Goal: Task Accomplishment & Management: Complete application form

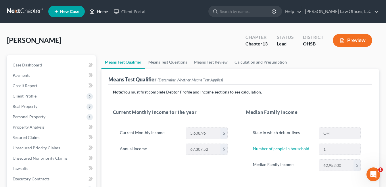
click at [100, 12] on link "Home" at bounding box center [99, 11] width 24 height 10
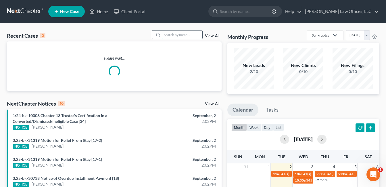
click at [185, 36] on input "search" at bounding box center [182, 34] width 40 height 8
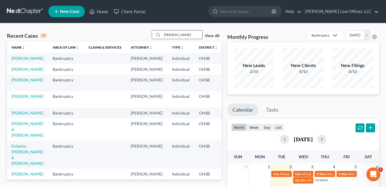
type input "dewberry"
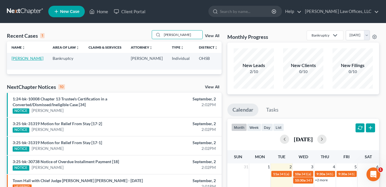
click at [19, 58] on link "Dewberry, Kierre" at bounding box center [28, 58] width 32 height 5
select select "0"
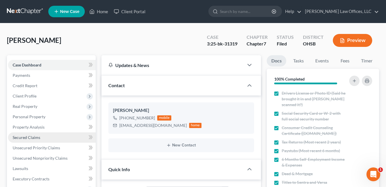
click at [33, 139] on span "Secured Claims" at bounding box center [27, 137] width 28 height 5
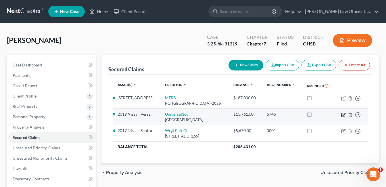
click at [344, 114] on icon "button" at bounding box center [344, 114] width 3 height 3
select select "36"
select select "1"
select select "0"
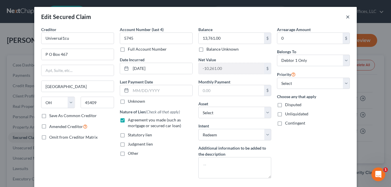
click at [346, 17] on button "×" at bounding box center [348, 16] width 4 height 7
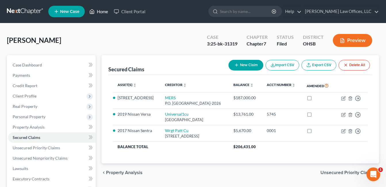
click at [104, 11] on link "Home" at bounding box center [99, 11] width 24 height 10
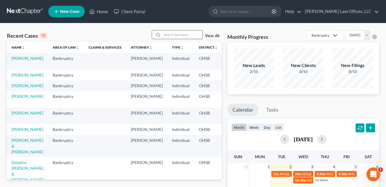
click at [169, 34] on input "search" at bounding box center [182, 34] width 40 height 8
click at [21, 58] on link "Dewberry, Kierre" at bounding box center [28, 58] width 32 height 5
select select "0"
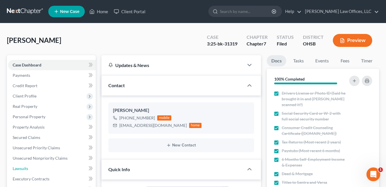
click at [32, 163] on link "Lawsuits" at bounding box center [52, 168] width 88 height 10
click at [45, 174] on link "Executory Contracts" at bounding box center [52, 179] width 88 height 10
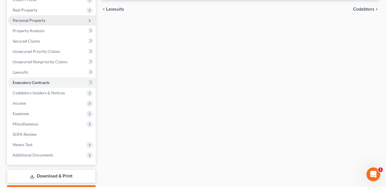
scroll to position [129, 0]
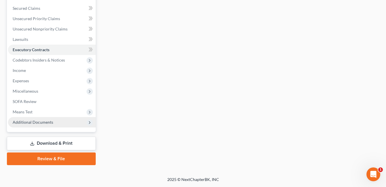
click at [47, 122] on span "Additional Documents" at bounding box center [33, 122] width 41 height 5
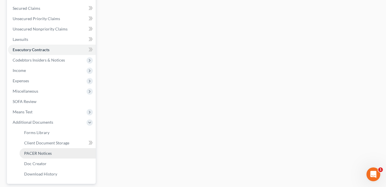
click at [54, 151] on link "PACER Notices" at bounding box center [58, 153] width 76 height 10
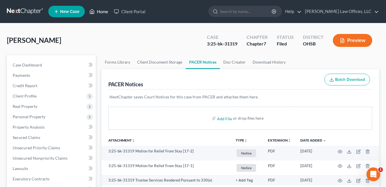
click at [102, 12] on link "Home" at bounding box center [99, 11] width 24 height 10
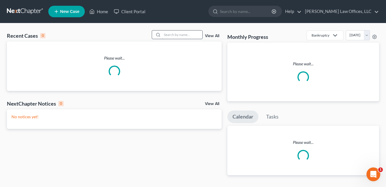
click at [170, 36] on input "search" at bounding box center [182, 34] width 40 height 8
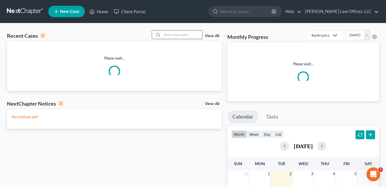
click at [170, 34] on input "search" at bounding box center [182, 34] width 40 height 8
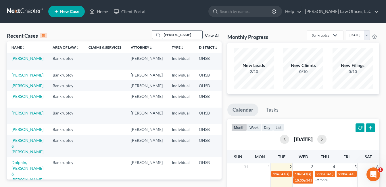
type input "taylor"
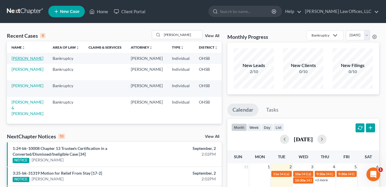
click at [16, 61] on link "Taylor, Alea" at bounding box center [28, 58] width 32 height 5
select select "5"
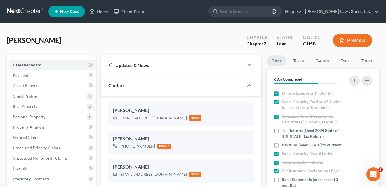
scroll to position [115, 0]
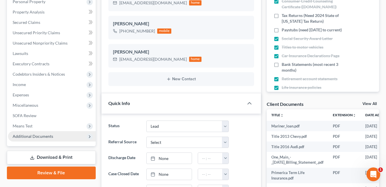
click at [41, 138] on span "Additional Documents" at bounding box center [33, 136] width 41 height 5
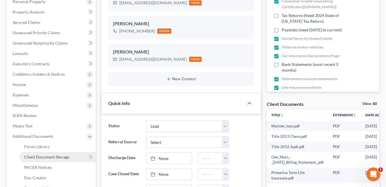
click at [51, 157] on span "Client Document Storage" at bounding box center [46, 156] width 45 height 5
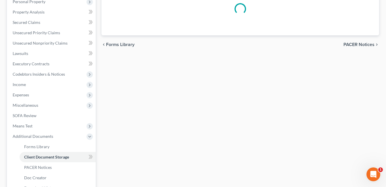
scroll to position [115, 0]
select select "7"
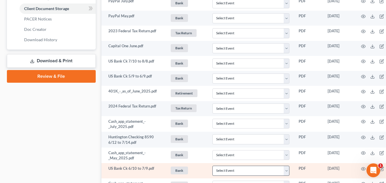
scroll to position [259, 0]
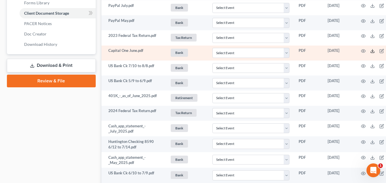
click at [375, 51] on icon at bounding box center [373, 51] width 5 height 5
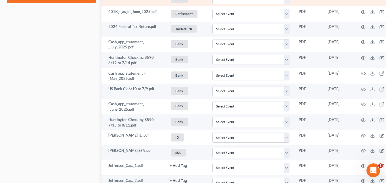
scroll to position [345, 0]
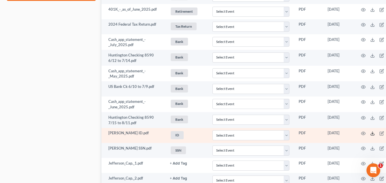
click at [375, 133] on icon at bounding box center [373, 133] width 5 height 5
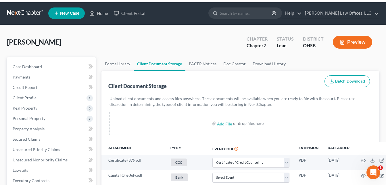
scroll to position [0, 0]
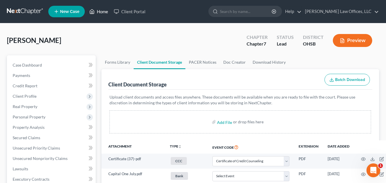
drag, startPoint x: 106, startPoint y: 13, endPoint x: 190, endPoint y: 41, distance: 88.7
click at [106, 13] on link "Home" at bounding box center [99, 11] width 24 height 10
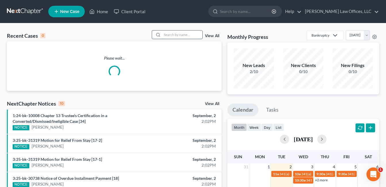
click at [183, 36] on input "search" at bounding box center [182, 34] width 40 height 8
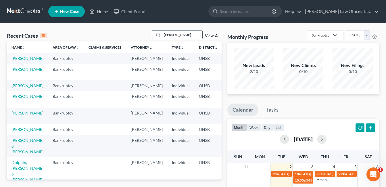
type input "howard"
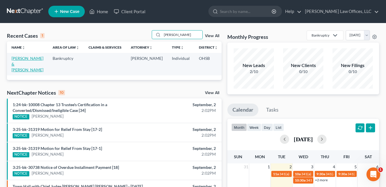
click at [19, 64] on link "Howard, Aaron & Jaclyn" at bounding box center [28, 64] width 32 height 16
select select "4"
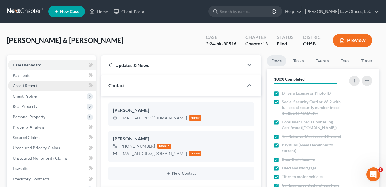
click at [45, 90] on link "Credit Report" at bounding box center [52, 86] width 88 height 10
click at [47, 89] on link "Credit Report" at bounding box center [52, 86] width 88 height 10
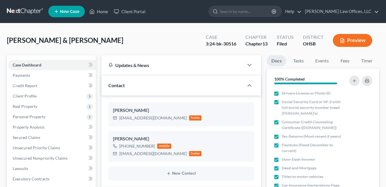
select select "3"
select select "4"
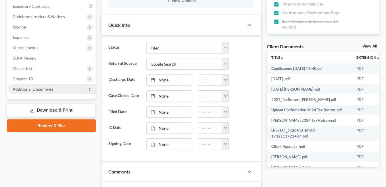
scroll to position [173, 0]
click at [51, 89] on span "Additional Documents" at bounding box center [33, 89] width 41 height 5
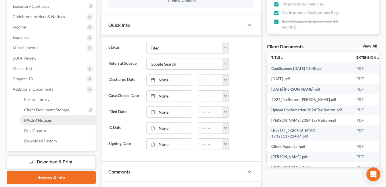
click at [49, 118] on span "PACER Notices" at bounding box center [38, 120] width 28 height 5
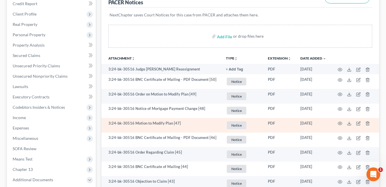
scroll to position [115, 0]
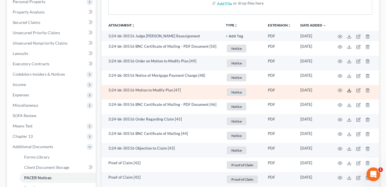
click at [349, 91] on icon at bounding box center [349, 90] width 5 height 5
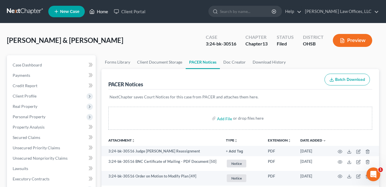
drag, startPoint x: 0, startPoint y: 0, endPoint x: 104, endPoint y: 11, distance: 104.7
click at [104, 11] on link "Home" at bounding box center [99, 11] width 24 height 10
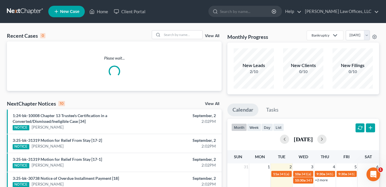
click at [215, 36] on link "View All" at bounding box center [212, 36] width 14 height 4
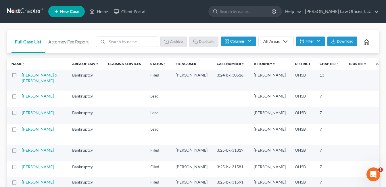
click at [318, 38] on button "Filter" at bounding box center [310, 42] width 29 height 10
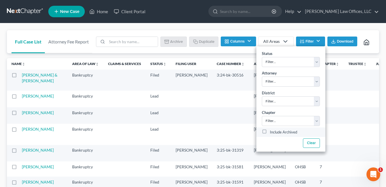
click at [270, 130] on label "Include Archived" at bounding box center [283, 132] width 27 height 7
click at [272, 130] on input "Include Archived" at bounding box center [274, 131] width 4 height 4
checkbox input "true"
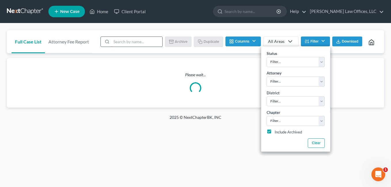
click at [152, 42] on input "search" at bounding box center [136, 42] width 51 height 10
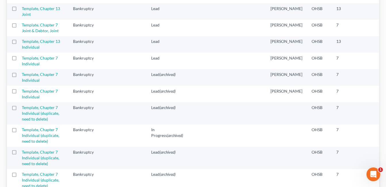
scroll to position [115, 0]
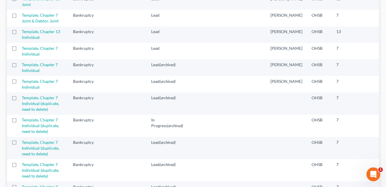
click at [20, 50] on label at bounding box center [20, 50] width 0 height 0
type input "templ"
click at [22, 49] on input "checkbox" at bounding box center [24, 47] width 4 height 4
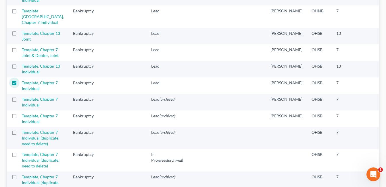
scroll to position [0, 0]
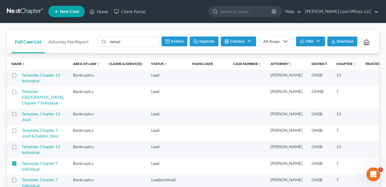
click at [205, 42] on button "Duplicate" at bounding box center [204, 42] width 29 height 10
checkbox input "false"
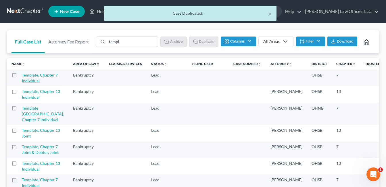
click at [32, 83] on link "Template, Chapter 7 Individual" at bounding box center [40, 78] width 36 height 11
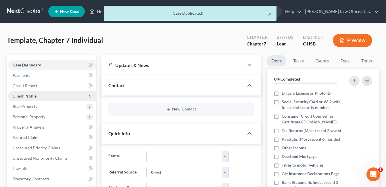
click at [28, 97] on span "Client Profile" at bounding box center [25, 96] width 24 height 5
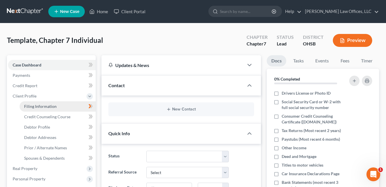
click at [49, 108] on span "Filing Information" at bounding box center [40, 106] width 33 height 5
select select "1"
select select "0"
select select "62"
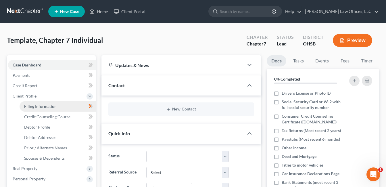
select select "0"
select select "36"
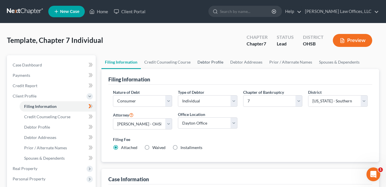
click at [208, 60] on link "Debtor Profile" at bounding box center [210, 62] width 33 height 14
select select "1"
select select "0"
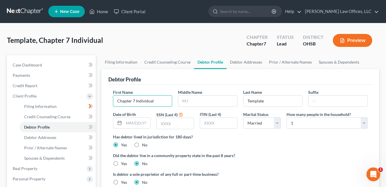
drag, startPoint x: 161, startPoint y: 100, endPoint x: 93, endPoint y: 105, distance: 68.4
type input "Marla"
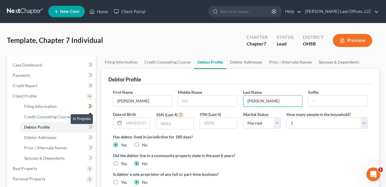
type input "Lester"
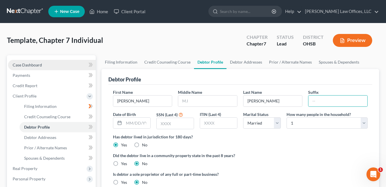
click at [44, 65] on link "Case Dashboard" at bounding box center [52, 65] width 88 height 10
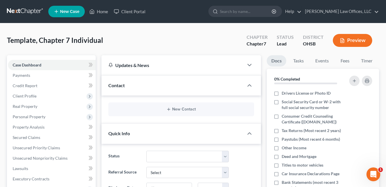
click at [164, 89] on div "Contact" at bounding box center [173, 85] width 142 height 20
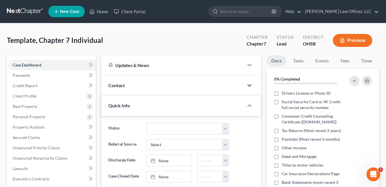
click at [248, 87] on icon "button" at bounding box center [249, 85] width 7 height 7
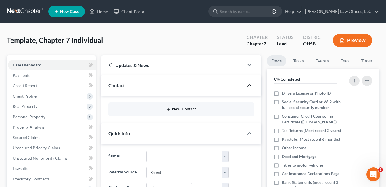
click at [180, 109] on button "New Contact" at bounding box center [181, 109] width 137 height 5
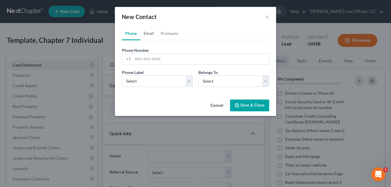
click at [150, 32] on link "Email" at bounding box center [148, 33] width 17 height 14
paste input "hottiemml@yahoo.com"
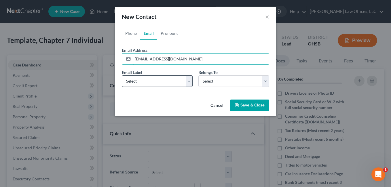
type input "hottiemml@yahoo.com"
click at [191, 83] on select "Select Home Work Other" at bounding box center [157, 81] width 71 height 12
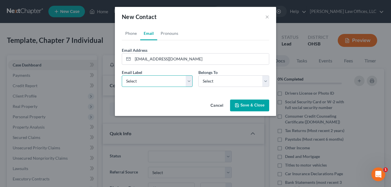
select select "0"
click at [122, 75] on select "Select Home Work Other" at bounding box center [157, 81] width 71 height 12
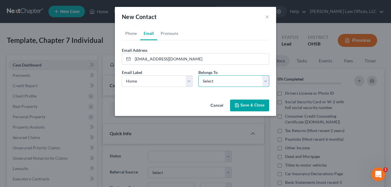
click at [266, 82] on select "Select Client Other" at bounding box center [233, 81] width 71 height 12
select select "0"
click at [198, 75] on select "Select Client Other" at bounding box center [233, 81] width 71 height 12
click at [246, 109] on button "Save & Close" at bounding box center [249, 106] width 39 height 12
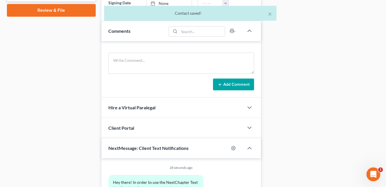
scroll to position [288, 0]
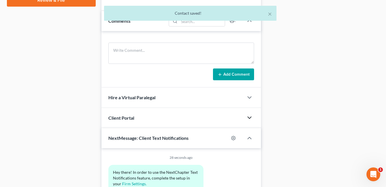
click at [249, 117] on polyline "button" at bounding box center [249, 118] width 3 height 2
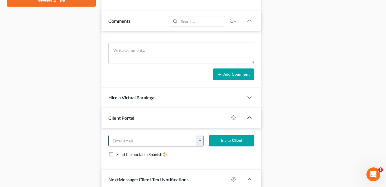
paste input "hottiemml@yahoo.com"
type input "hottiemml@yahoo.com"
click at [227, 140] on button "Invite Client" at bounding box center [231, 141] width 45 height 12
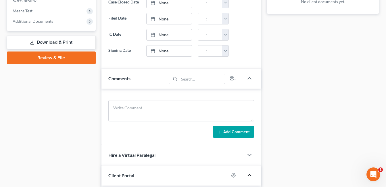
scroll to position [0, 0]
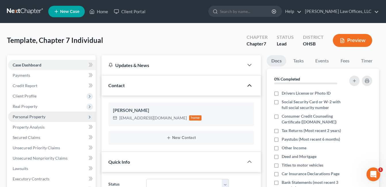
click at [44, 115] on span "Personal Property" at bounding box center [29, 116] width 33 height 5
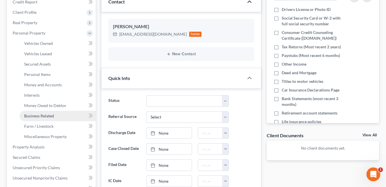
scroll to position [86, 0]
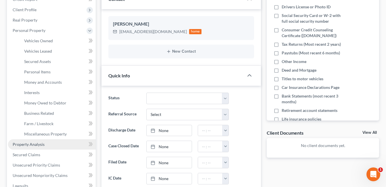
click at [47, 139] on link "Property Analysis" at bounding box center [52, 144] width 88 height 10
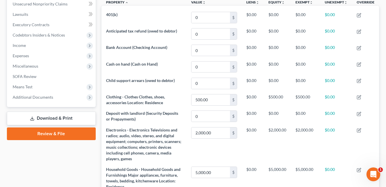
scroll to position [58, 0]
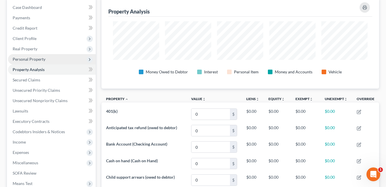
click at [38, 59] on span "Personal Property" at bounding box center [29, 59] width 33 height 5
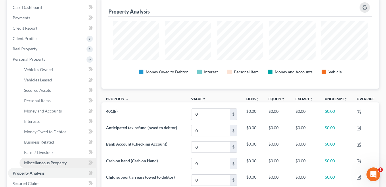
click at [41, 163] on span "Miscellaneous Property" at bounding box center [45, 162] width 43 height 5
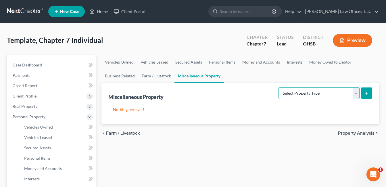
click at [356, 93] on select "Select Property Type Assigned for Creditor Benefit Within 1 Year Holding for An…" at bounding box center [319, 93] width 81 height 12
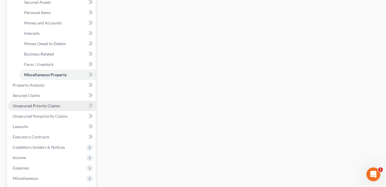
scroll to position [201, 0]
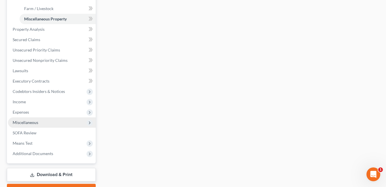
click at [33, 123] on span "Miscellaneous" at bounding box center [26, 122] width 26 height 5
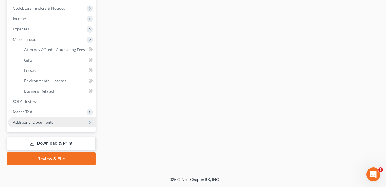
scroll to position [181, 0]
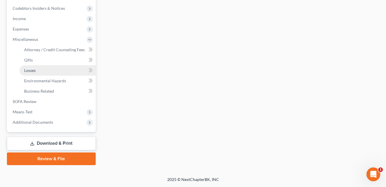
click at [52, 71] on link "Losses" at bounding box center [58, 70] width 76 height 10
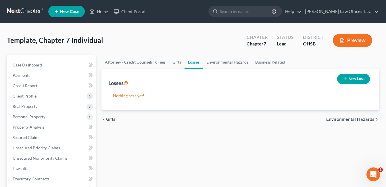
click at [363, 76] on button "New Loss" at bounding box center [353, 79] width 33 height 11
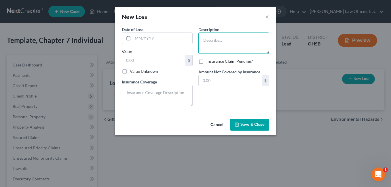
click at [221, 39] on textarea at bounding box center [233, 43] width 71 height 21
type textarea "Gambling"
click at [130, 72] on label "Value Unknown" at bounding box center [144, 71] width 28 height 6
click at [132, 72] on input "Value Unknown" at bounding box center [134, 70] width 4 height 4
checkbox input "true"
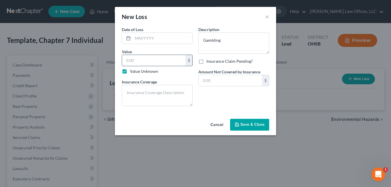
type input "0.00"
click at [147, 36] on input "text" at bounding box center [163, 38] width 60 height 11
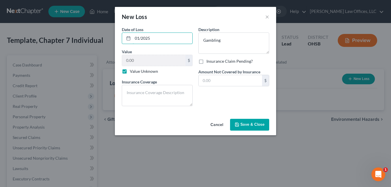
type input "01/2025"
click at [246, 124] on span "Save & Close" at bounding box center [252, 124] width 24 height 5
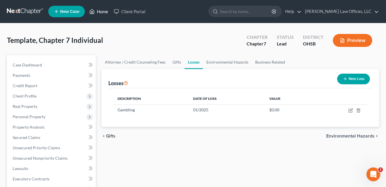
click at [103, 9] on link "Home" at bounding box center [99, 11] width 24 height 10
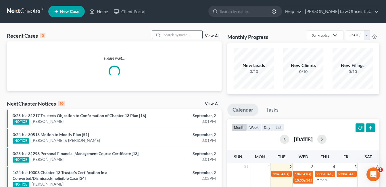
click at [169, 37] on input "search" at bounding box center [182, 34] width 40 height 8
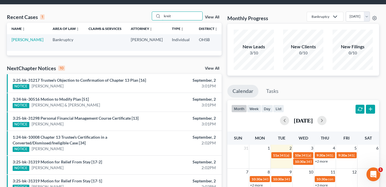
scroll to position [29, 0]
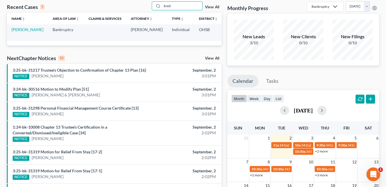
type input "kreit"
click at [16, 32] on td "Kreitzer, Jessica" at bounding box center [27, 32] width 41 height 16
click at [17, 32] on link "Kreitzer, Jessica" at bounding box center [28, 29] width 32 height 5
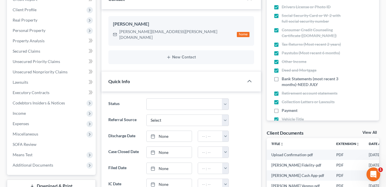
scroll to position [115, 0]
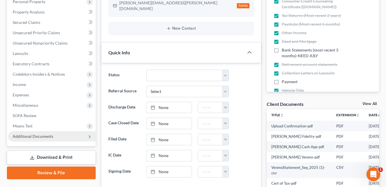
click at [53, 135] on span "Additional Documents" at bounding box center [52, 136] width 88 height 10
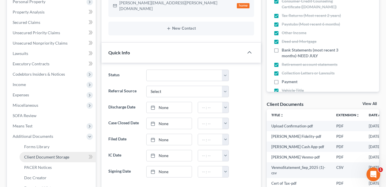
drag, startPoint x: 56, startPoint y: 156, endPoint x: 60, endPoint y: 156, distance: 4.1
click at [56, 156] on span "Client Document Storage" at bounding box center [46, 156] width 45 height 5
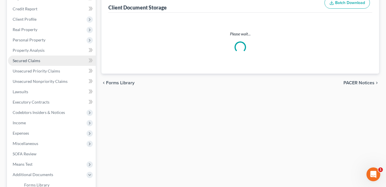
scroll to position [38, 0]
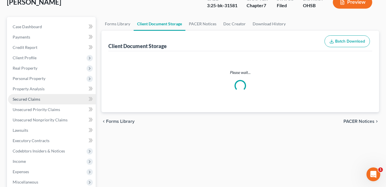
click at [27, 104] on link "Secured Claims" at bounding box center [52, 99] width 88 height 10
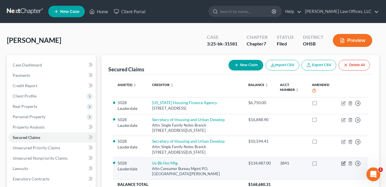
click at [344, 163] on icon "button" at bounding box center [343, 163] width 5 height 5
select select "24"
select select "0"
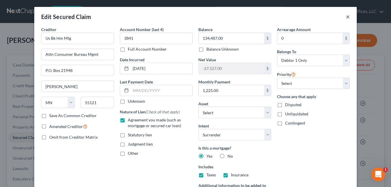
click at [346, 17] on button "×" at bounding box center [348, 16] width 4 height 7
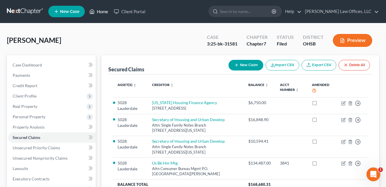
click at [96, 13] on link "Home" at bounding box center [99, 11] width 24 height 10
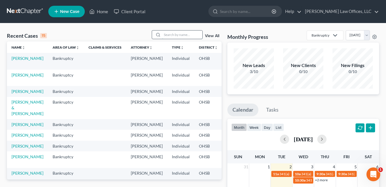
click at [173, 35] on input "search" at bounding box center [182, 34] width 40 height 8
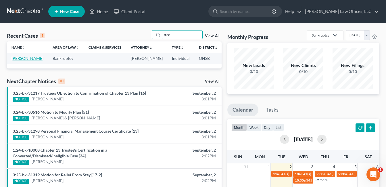
type input "free"
click at [16, 60] on link "[PERSON_NAME]" at bounding box center [28, 58] width 32 height 5
select select "3"
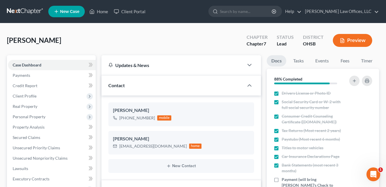
scroll to position [144, 0]
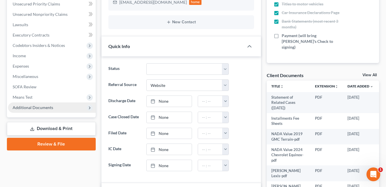
click at [51, 108] on span "Additional Documents" at bounding box center [33, 107] width 41 height 5
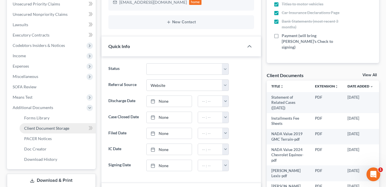
click at [66, 129] on span "Client Document Storage" at bounding box center [46, 128] width 45 height 5
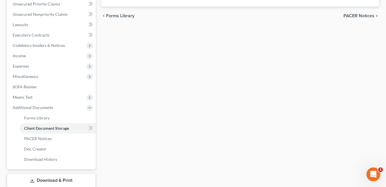
scroll to position [114, 0]
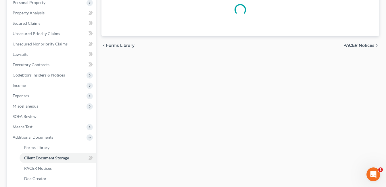
select select "7"
select select "37"
select select "52"
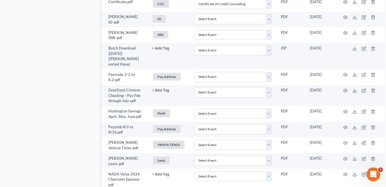
scroll to position [518, 0]
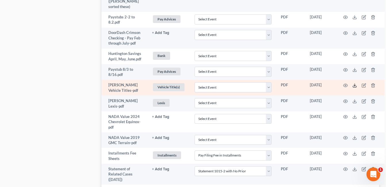
click at [354, 83] on icon at bounding box center [355, 85] width 5 height 5
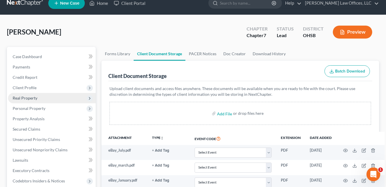
scroll to position [0, 0]
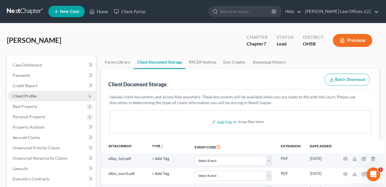
click at [35, 96] on span "Client Profile" at bounding box center [25, 96] width 24 height 5
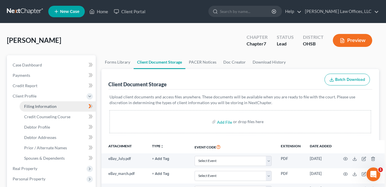
click at [51, 106] on span "Filing Information" at bounding box center [40, 106] width 33 height 5
select select "1"
select select "0"
select select "62"
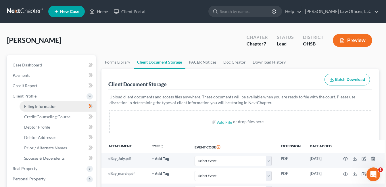
select select "0"
select select "36"
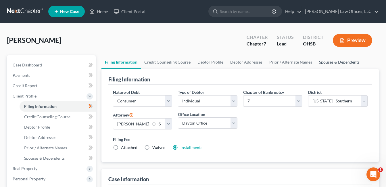
click at [327, 60] on link "Spouses & Dependents" at bounding box center [339, 62] width 47 height 14
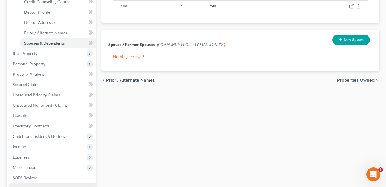
click at [37, 161] on span "Expenses" at bounding box center [52, 157] width 88 height 10
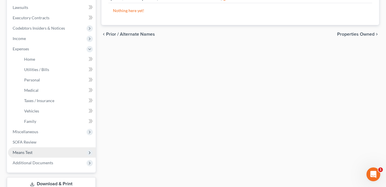
scroll to position [202, 0]
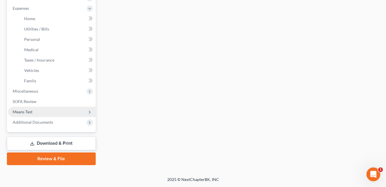
click at [40, 111] on span "Means Test" at bounding box center [52, 112] width 88 height 10
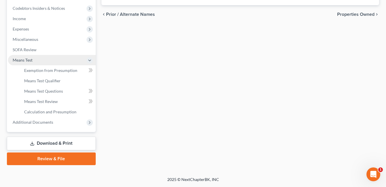
scroll to position [181, 0]
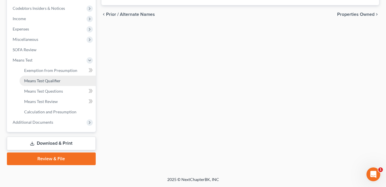
click at [46, 82] on span "Means Test Qualifier" at bounding box center [42, 80] width 37 height 5
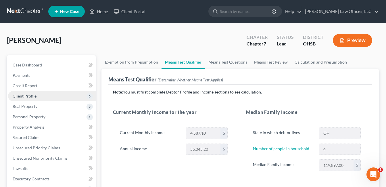
click at [28, 98] on span "Client Profile" at bounding box center [25, 96] width 24 height 5
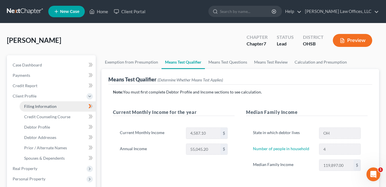
click at [38, 107] on span "Filing Information" at bounding box center [40, 106] width 33 height 5
select select "1"
select select "0"
select select "62"
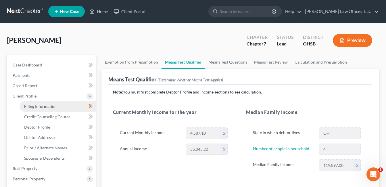
select select "0"
select select "36"
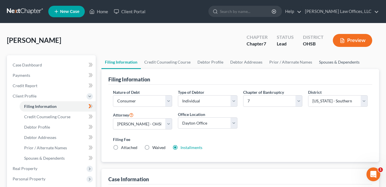
click at [327, 61] on link "Spouses & Dependents" at bounding box center [339, 62] width 47 height 14
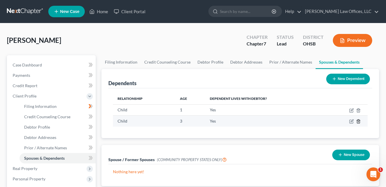
click at [359, 122] on line "button" at bounding box center [359, 121] width 0 height 1
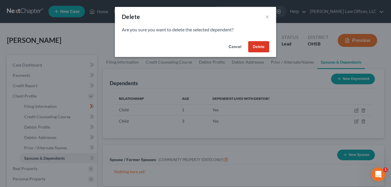
drag, startPoint x: 263, startPoint y: 46, endPoint x: 170, endPoint y: 61, distance: 94.4
click at [263, 46] on button "Delete" at bounding box center [258, 47] width 21 height 12
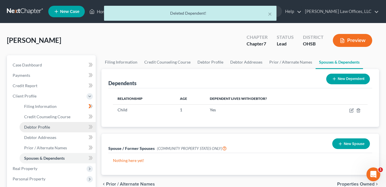
click at [42, 129] on span "Debtor Profile" at bounding box center [37, 127] width 26 height 5
select select "0"
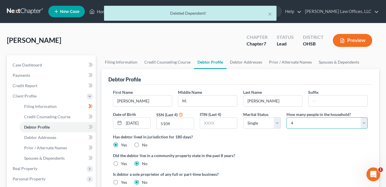
click at [363, 123] on select "Select 1 2 3 4 5 6 7 8 9 10 11 12 13 14 15 16 17 18 19 20" at bounding box center [327, 123] width 81 height 12
select select "1"
click at [287, 117] on select "Select 1 2 3 4 5 6 7 8 9 10 11 12 13 14 15 16 17 18 19 20" at bounding box center [327, 123] width 81 height 12
click at [283, 136] on label "Has debtor lived in jurisdiction for 180 days?" at bounding box center [240, 137] width 255 height 6
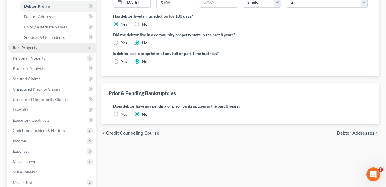
scroll to position [191, 0]
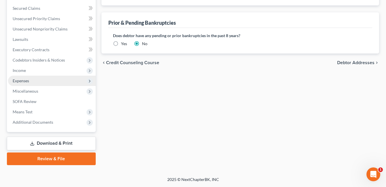
click at [45, 82] on span "Expenses" at bounding box center [52, 81] width 88 height 10
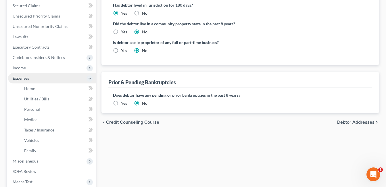
scroll to position [129, 0]
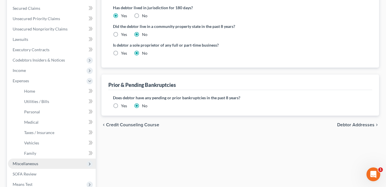
click at [37, 164] on span "Miscellaneous" at bounding box center [26, 163] width 26 height 5
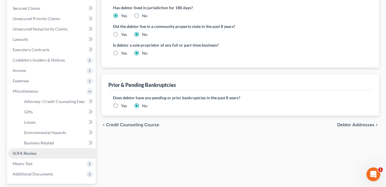
click at [49, 154] on link "SOFA Review" at bounding box center [52, 153] width 88 height 10
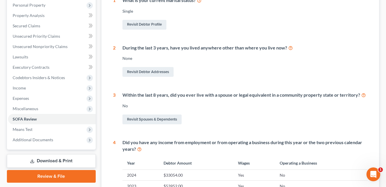
scroll to position [115, 0]
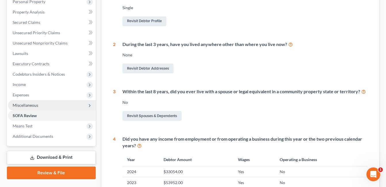
click at [56, 106] on span "Miscellaneous" at bounding box center [52, 105] width 88 height 10
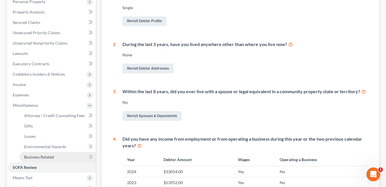
click at [58, 155] on link "Business Related" at bounding box center [58, 157] width 76 height 10
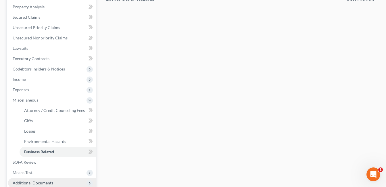
scroll to position [173, 0]
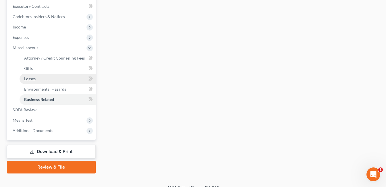
click at [46, 79] on link "Losses" at bounding box center [58, 79] width 76 height 10
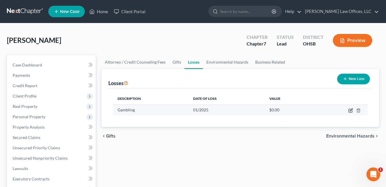
click at [351, 111] on icon "button" at bounding box center [351, 110] width 5 height 5
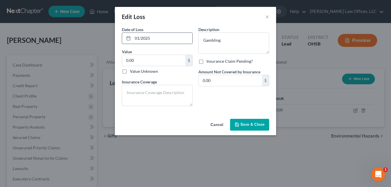
click at [152, 39] on input "01/2025" at bounding box center [163, 38] width 60 height 11
drag, startPoint x: 150, startPoint y: 39, endPoint x: 136, endPoint y: 40, distance: 14.8
click at [136, 40] on input "01/2025" at bounding box center [163, 38] width 60 height 11
type input "12/2024"
type input "8"
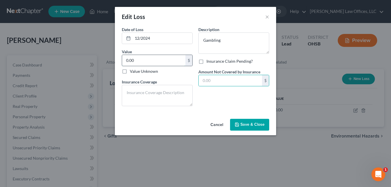
click at [152, 61] on input "0.00" at bounding box center [153, 60] width 63 height 11
type input "8,000.00"
click at [248, 125] on span "Save & Close" at bounding box center [252, 124] width 24 height 5
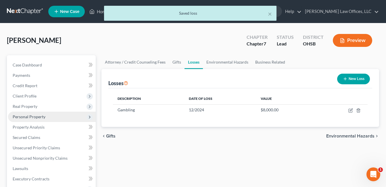
click at [36, 117] on span "Personal Property" at bounding box center [29, 116] width 33 height 5
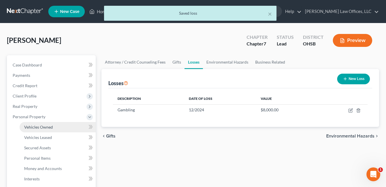
click at [49, 127] on span "Vehicles Owned" at bounding box center [38, 127] width 29 height 5
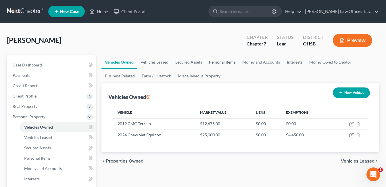
click at [222, 61] on link "Personal Items" at bounding box center [222, 62] width 33 height 14
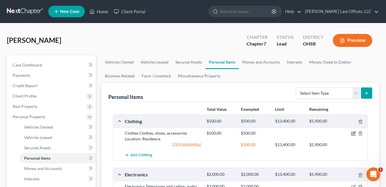
click at [354, 133] on icon "button" at bounding box center [354, 133] width 3 height 3
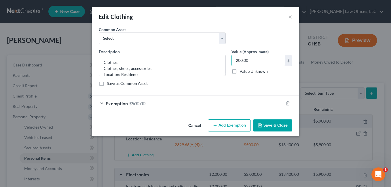
type input "200.00"
click at [279, 127] on button "Save & Close" at bounding box center [272, 125] width 39 height 12
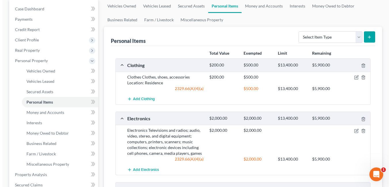
scroll to position [58, 0]
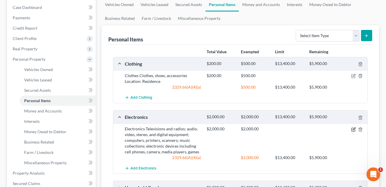
click at [354, 130] on icon "button" at bounding box center [354, 128] width 3 height 3
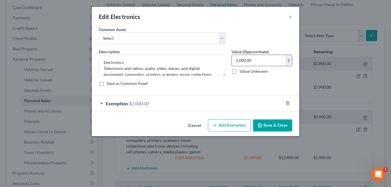
click at [262, 59] on input "2,000.00" at bounding box center [258, 60] width 53 height 11
drag, startPoint x: 262, startPoint y: 59, endPoint x: 235, endPoint y: 61, distance: 26.3
click at [235, 61] on input "2,000.00" at bounding box center [258, 60] width 53 height 11
type input "1,000.00"
click at [228, 105] on div "Exemption $2,000.00" at bounding box center [187, 103] width 191 height 15
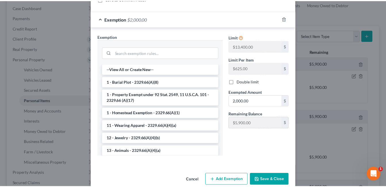
scroll to position [95, 0]
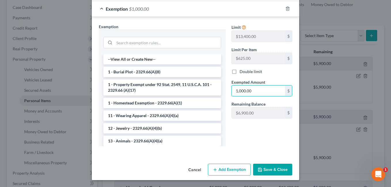
type input "1,000.00"
click at [280, 169] on button "Save & Close" at bounding box center [272, 170] width 39 height 12
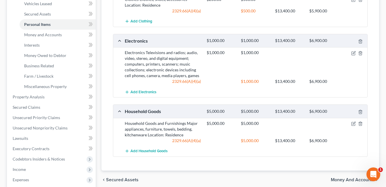
scroll to position [144, 0]
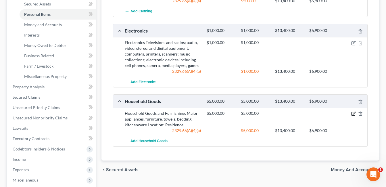
click at [354, 114] on icon "button" at bounding box center [354, 113] width 3 height 3
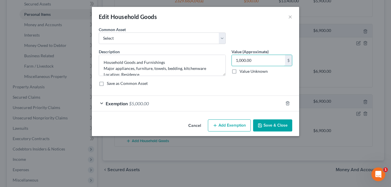
type input "1,000.00"
click at [274, 127] on button "Save & Close" at bounding box center [272, 125] width 39 height 12
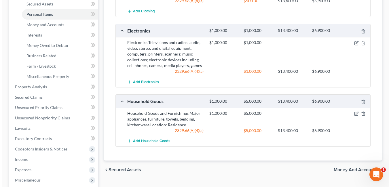
scroll to position [0, 0]
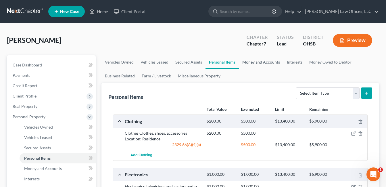
click at [260, 64] on link "Money and Accounts" at bounding box center [261, 62] width 45 height 14
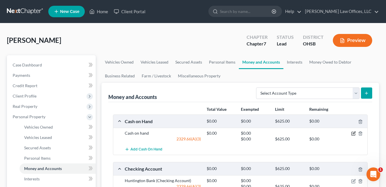
click at [353, 134] on icon "button" at bounding box center [354, 133] width 3 height 3
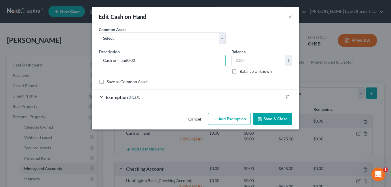
type input "Cash on hand"
click at [236, 57] on input "text" at bounding box center [258, 60] width 53 height 11
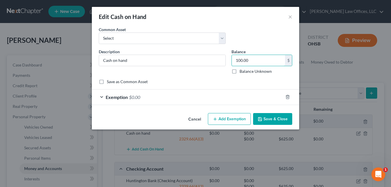
type input "100.00"
click at [196, 98] on div "Exemption $0.00" at bounding box center [187, 96] width 191 height 15
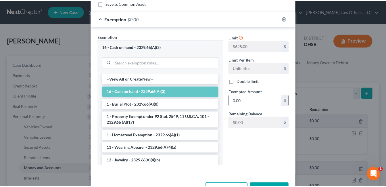
scroll to position [86, 0]
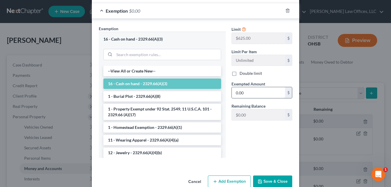
click at [249, 92] on input "0.00" at bounding box center [258, 92] width 53 height 11
type input "100.00"
click at [263, 178] on button "Save & Close" at bounding box center [272, 181] width 39 height 12
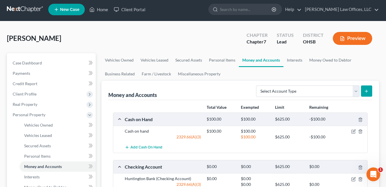
scroll to position [0, 0]
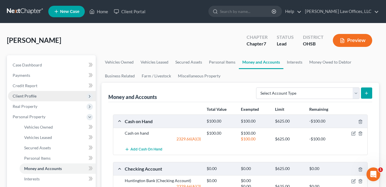
click at [38, 95] on span "Client Profile" at bounding box center [52, 96] width 88 height 10
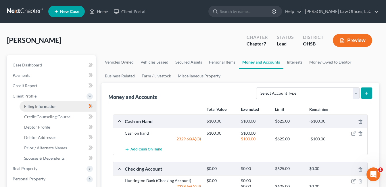
click at [52, 104] on span "Filing Information" at bounding box center [40, 106] width 33 height 5
select select "1"
select select "0"
select select "62"
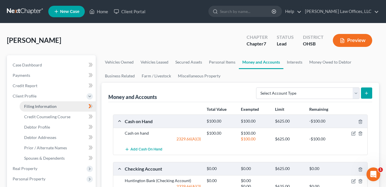
select select "0"
select select "36"
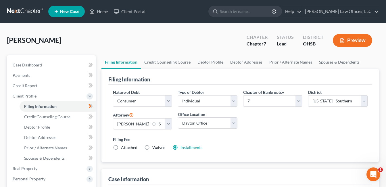
click at [121, 148] on label "Attached" at bounding box center [129, 148] width 16 height 6
click at [123, 148] on input "Attached" at bounding box center [125, 147] width 4 height 4
radio input "true"
radio input "false"
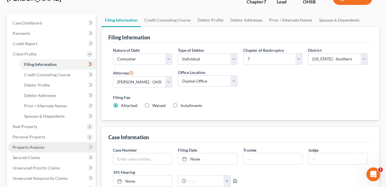
scroll to position [58, 0]
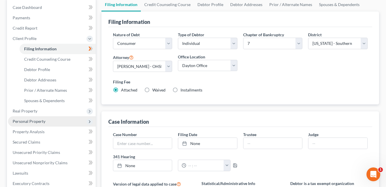
drag, startPoint x: 48, startPoint y: 121, endPoint x: 70, endPoint y: 120, distance: 22.2
click at [48, 121] on span "Personal Property" at bounding box center [52, 121] width 88 height 10
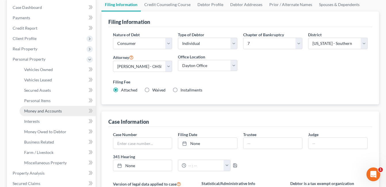
click at [43, 111] on span "Money and Accounts" at bounding box center [43, 110] width 38 height 5
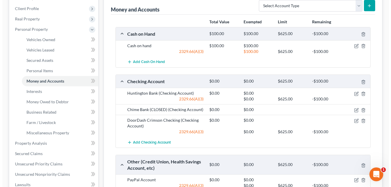
scroll to position [115, 0]
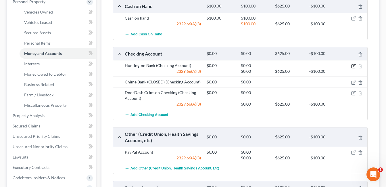
click at [352, 65] on icon "button" at bounding box center [354, 66] width 5 height 5
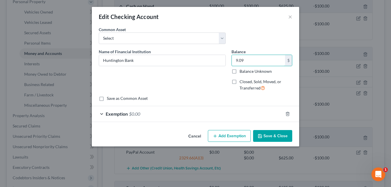
type input "9.09"
click at [161, 116] on div "Exemption $0.00" at bounding box center [187, 113] width 191 height 15
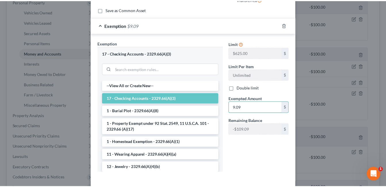
scroll to position [115, 0]
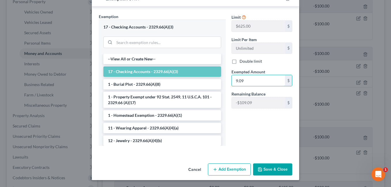
type input "9.09"
click at [265, 169] on button "Save & Close" at bounding box center [272, 169] width 39 height 12
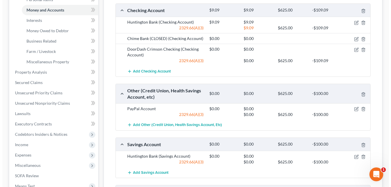
scroll to position [173, 0]
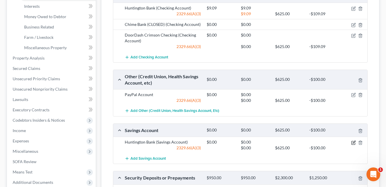
click at [354, 143] on icon "button" at bounding box center [354, 142] width 3 height 3
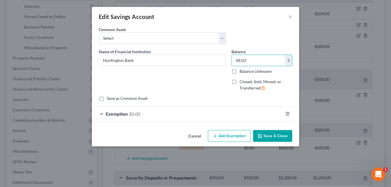
type input "68.03"
click at [196, 117] on div "Exemption $0.00" at bounding box center [187, 113] width 191 height 15
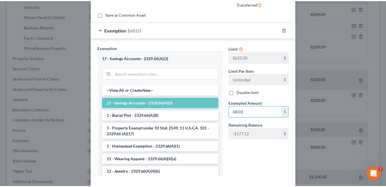
scroll to position [115, 0]
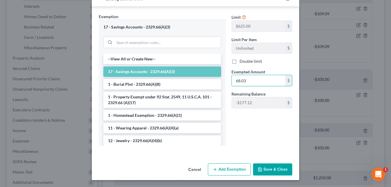
type input "68.03"
click at [267, 168] on button "Save & Close" at bounding box center [272, 169] width 39 height 12
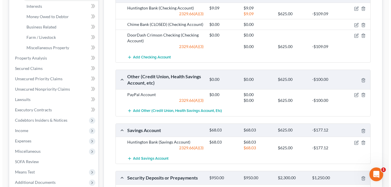
scroll to position [230, 0]
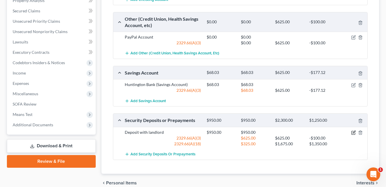
click at [354, 132] on icon "button" at bounding box center [354, 132] width 3 height 3
select select "3"
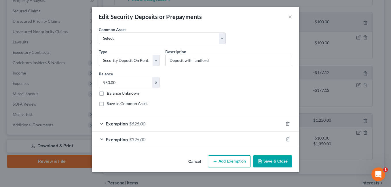
click at [194, 122] on div "Exemption $625.00" at bounding box center [187, 123] width 191 height 15
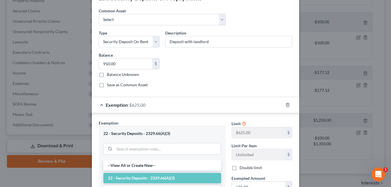
scroll to position [29, 0]
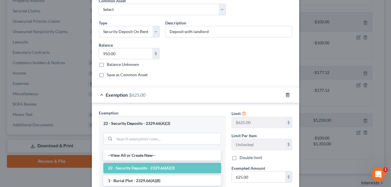
click at [286, 94] on polyline "button" at bounding box center [287, 94] width 3 height 0
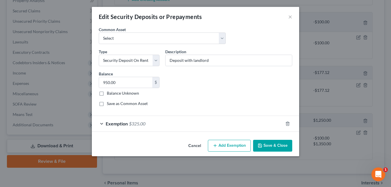
scroll to position [0, 0]
click at [186, 124] on div "Exemption $325.00" at bounding box center [187, 123] width 191 height 15
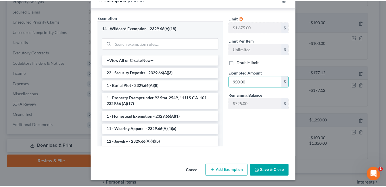
scroll to position [125, 0]
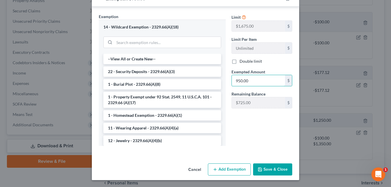
type input "950.00"
click at [271, 170] on button "Save & Close" at bounding box center [272, 169] width 39 height 12
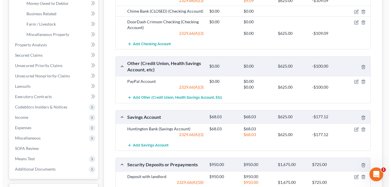
scroll to position [144, 0]
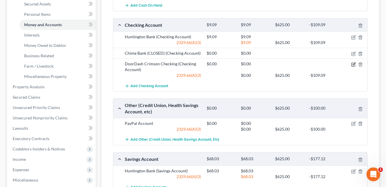
click at [354, 64] on icon "button" at bounding box center [354, 64] width 5 height 5
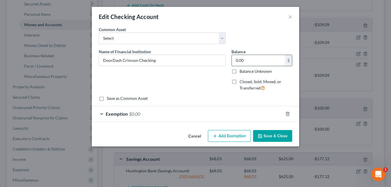
click at [272, 61] on input "0.00" at bounding box center [258, 60] width 53 height 11
type input "0.10"
click at [176, 118] on div "Exemption $0.00" at bounding box center [187, 113] width 191 height 15
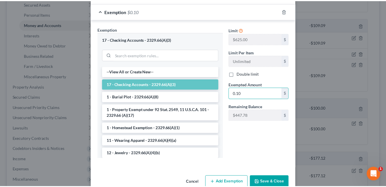
scroll to position [115, 0]
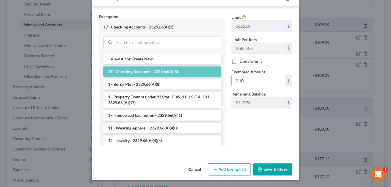
type input "0.10"
click at [264, 165] on button "Save & Close" at bounding box center [272, 169] width 39 height 12
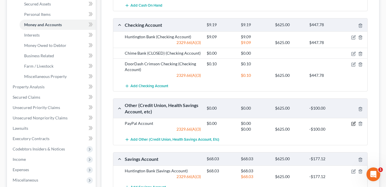
click at [354, 124] on icon "button" at bounding box center [354, 123] width 5 height 5
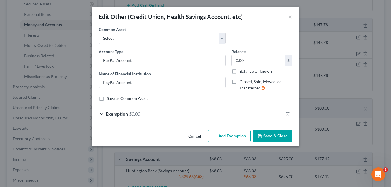
click at [266, 136] on button "Save & Close" at bounding box center [272, 136] width 39 height 12
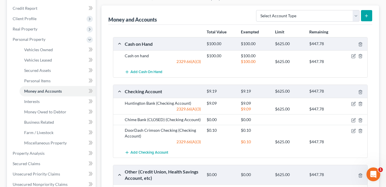
scroll to position [58, 0]
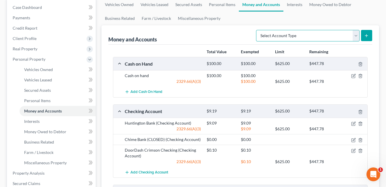
drag, startPoint x: 354, startPoint y: 36, endPoint x: 351, endPoint y: 38, distance: 3.5
click at [354, 36] on select "Select Account Type Brokerage Cash on Hand Certificates of Deposit Checking Acc…" at bounding box center [308, 36] width 104 height 12
select select "savings"
click at [257, 30] on select "Select Account Type Brokerage Cash on Hand Certificates of Deposit Checking Acc…" at bounding box center [308, 36] width 104 height 12
click at [369, 32] on button "submit" at bounding box center [366, 35] width 11 height 11
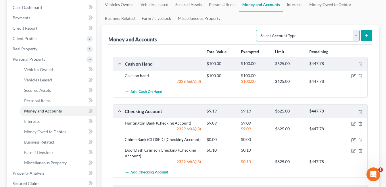
click at [355, 35] on select "Select Account Type Brokerage Cash on Hand Certificates of Deposit Checking Acc…" at bounding box center [308, 36] width 104 height 12
select select "savings"
click at [257, 30] on select "Select Account Type Brokerage Cash on Hand Certificates of Deposit Checking Acc…" at bounding box center [308, 36] width 104 height 12
click at [368, 34] on icon "submit" at bounding box center [367, 35] width 5 height 5
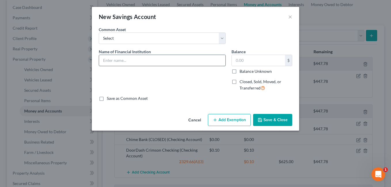
click at [163, 56] on input "text" at bounding box center [162, 60] width 126 height 11
type input "[PERSON_NAME] Credit Union"
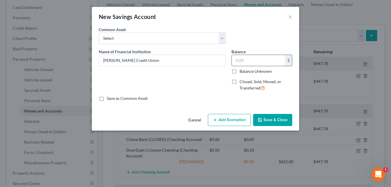
drag, startPoint x: 257, startPoint y: 61, endPoint x: 235, endPoint y: 64, distance: 21.9
click at [235, 64] on input "text" at bounding box center [258, 60] width 53 height 11
type input "5.21"
click at [221, 120] on button "Add Exemption" at bounding box center [229, 120] width 43 height 12
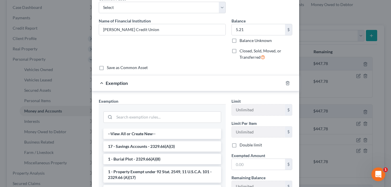
scroll to position [58, 0]
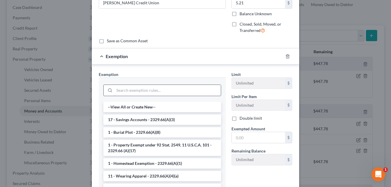
click at [170, 90] on input "search" at bounding box center [167, 90] width 106 height 11
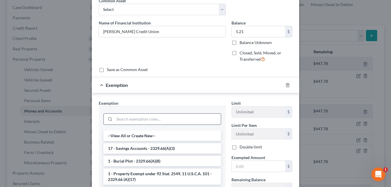
drag, startPoint x: 127, startPoint y: 100, endPoint x: 137, endPoint y: 117, distance: 19.7
click at [137, 117] on input "search" at bounding box center [167, 119] width 106 height 11
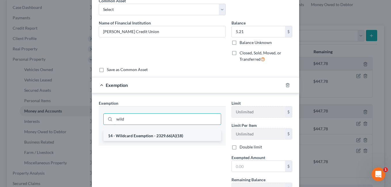
type input "wild"
click at [147, 134] on li "14 - Wildcard Exemption - 2329.66(A)(18)" at bounding box center [162, 136] width 118 height 10
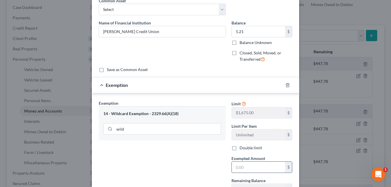
drag, startPoint x: 250, startPoint y: 169, endPoint x: 233, endPoint y: 171, distance: 16.8
click at [233, 171] on input "text" at bounding box center [258, 167] width 53 height 11
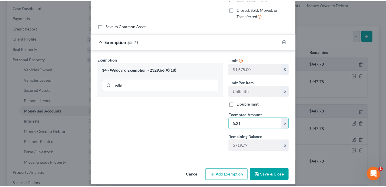
scroll to position [78, 0]
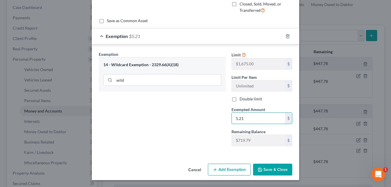
type input "5.21"
click at [274, 169] on button "Save & Close" at bounding box center [272, 170] width 39 height 12
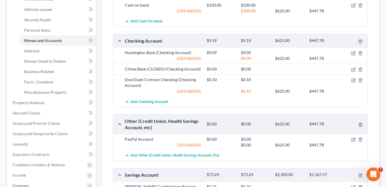
scroll to position [115, 0]
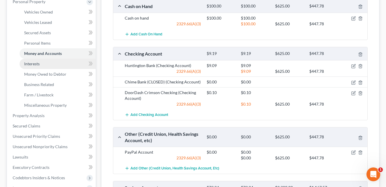
click at [47, 64] on link "Interests" at bounding box center [58, 64] width 76 height 10
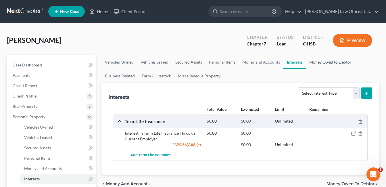
click at [319, 63] on link "Money Owed to Debtor" at bounding box center [330, 62] width 49 height 14
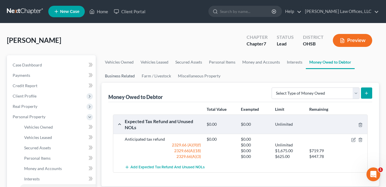
click at [120, 75] on link "Business Related" at bounding box center [120, 76] width 37 height 14
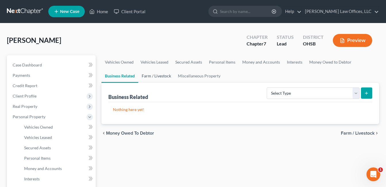
click at [160, 75] on link "Farm / Livestock" at bounding box center [156, 76] width 36 height 14
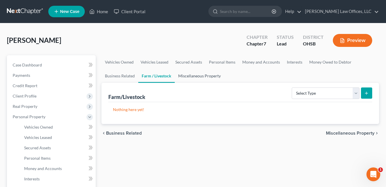
click at [192, 75] on link "Miscellaneous Property" at bounding box center [199, 76] width 49 height 14
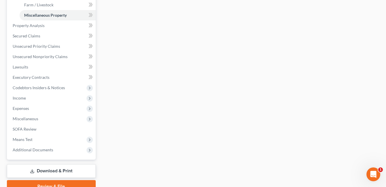
scroll to position [230, 0]
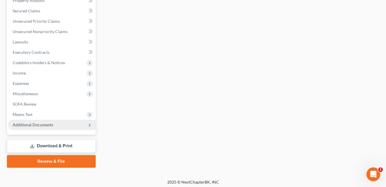
click at [45, 130] on span "Additional Documents" at bounding box center [52, 125] width 88 height 10
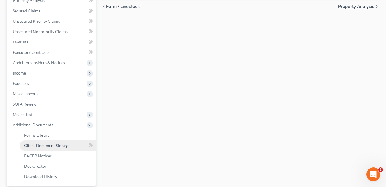
click at [51, 141] on link "Client Document Storage" at bounding box center [58, 145] width 76 height 10
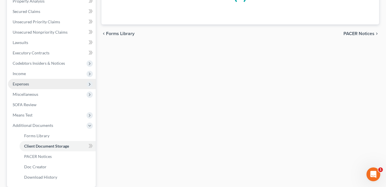
scroll to position [97, 0]
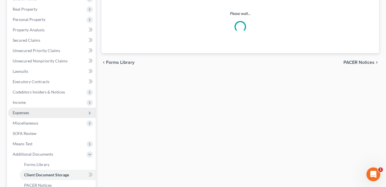
select select "7"
select select "37"
select select "52"
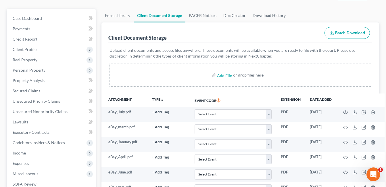
scroll to position [86, 0]
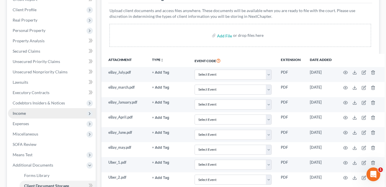
click at [32, 115] on span "Income" at bounding box center [52, 113] width 88 height 10
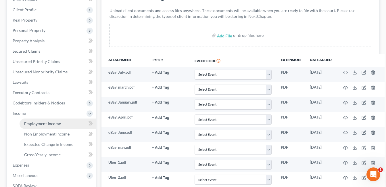
click at [45, 125] on span "Employment Income" at bounding box center [42, 123] width 37 height 5
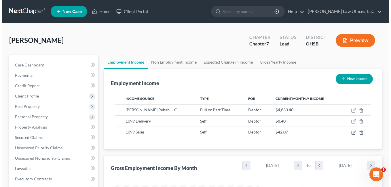
scroll to position [103, 156]
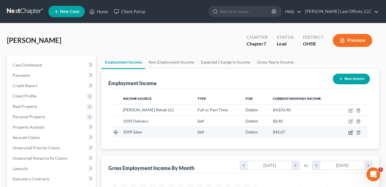
click at [352, 131] on icon "button" at bounding box center [351, 132] width 3 height 3
select select "1"
select select "0"
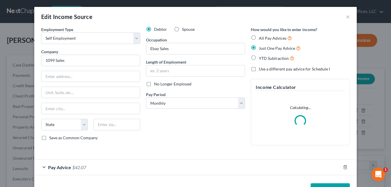
scroll to position [20, 0]
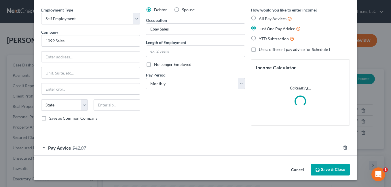
click at [157, 148] on div "Pay Advice $42.07" at bounding box center [187, 147] width 306 height 15
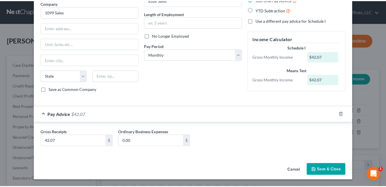
scroll to position [49, 0]
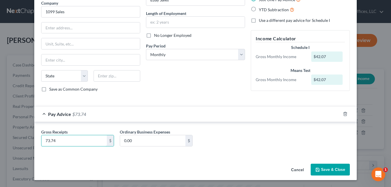
type input "73.74"
click at [324, 171] on button "Save & Close" at bounding box center [329, 170] width 39 height 12
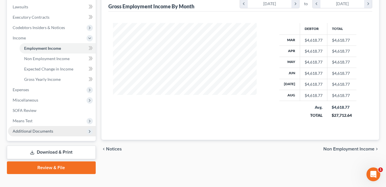
scroll to position [171, 0]
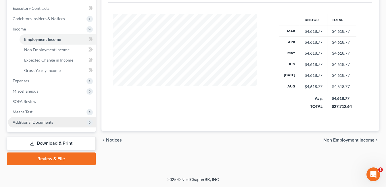
click at [39, 120] on span "Additional Documents" at bounding box center [33, 122] width 41 height 5
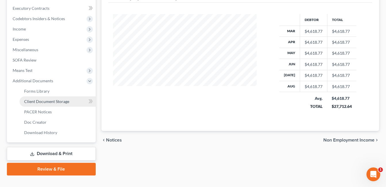
click at [53, 103] on span "Client Document Storage" at bounding box center [46, 101] width 45 height 5
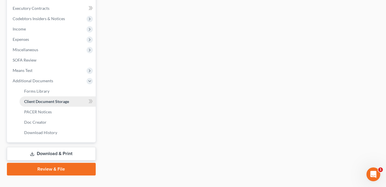
scroll to position [170, 0]
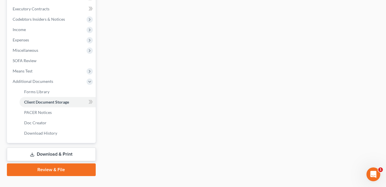
select select "7"
select select "37"
select select "52"
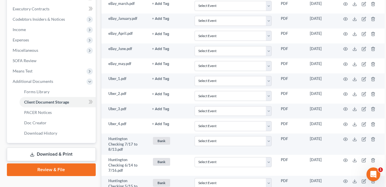
scroll to position [0, 0]
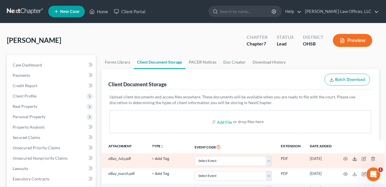
click at [354, 160] on icon at bounding box center [355, 159] width 5 height 5
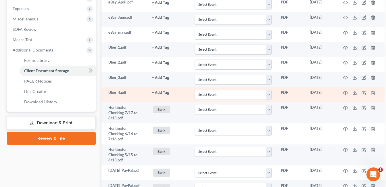
scroll to position [173, 0]
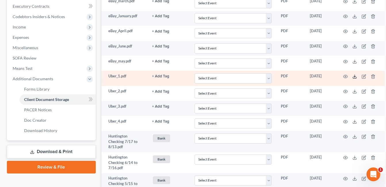
click at [355, 78] on icon at bounding box center [355, 76] width 5 height 5
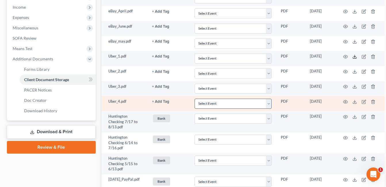
scroll to position [201, 0]
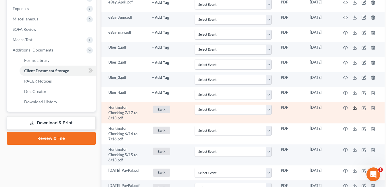
click at [355, 109] on icon at bounding box center [355, 108] width 5 height 5
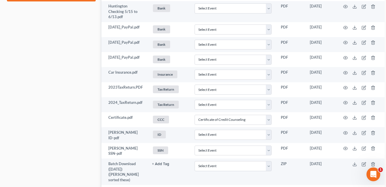
scroll to position [345, 0]
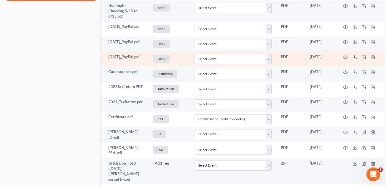
click at [354, 59] on icon at bounding box center [355, 57] width 5 height 5
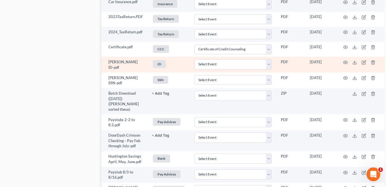
scroll to position [460, 0]
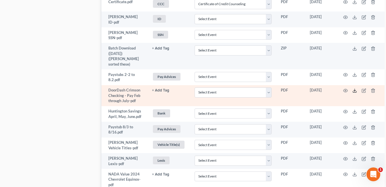
click at [355, 88] on icon at bounding box center [355, 90] width 5 height 5
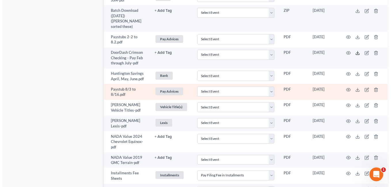
scroll to position [547, 0]
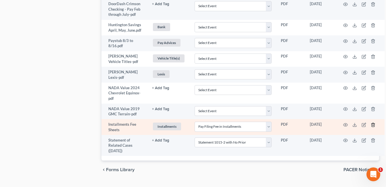
click at [374, 125] on line "button" at bounding box center [374, 125] width 0 height 1
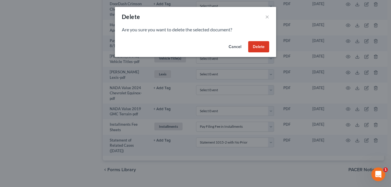
click at [266, 52] on button "Delete" at bounding box center [258, 47] width 21 height 12
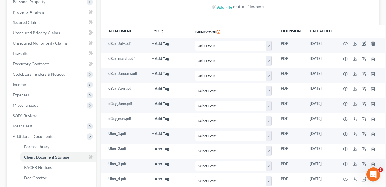
scroll to position [108, 0]
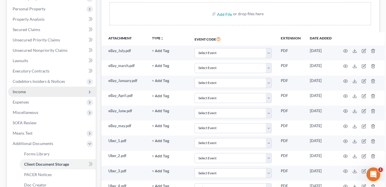
click at [37, 94] on span "Income" at bounding box center [52, 92] width 88 height 10
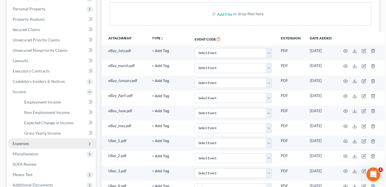
click at [26, 142] on span "Expenses" at bounding box center [21, 143] width 16 height 5
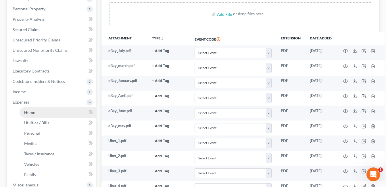
click at [40, 114] on link "Home" at bounding box center [58, 112] width 76 height 10
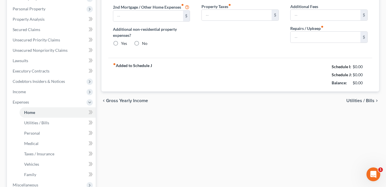
type input "965.00"
radio input "true"
type input "15.00"
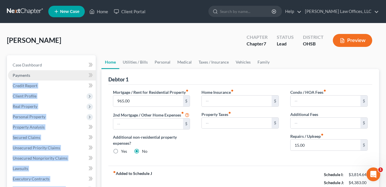
click at [39, 77] on link "Payments" at bounding box center [52, 75] width 88 height 10
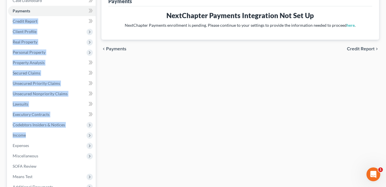
scroll to position [115, 0]
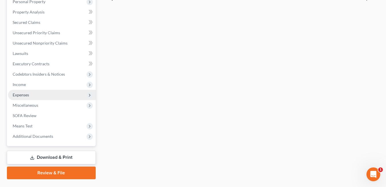
click at [36, 96] on span "Expenses" at bounding box center [52, 95] width 88 height 10
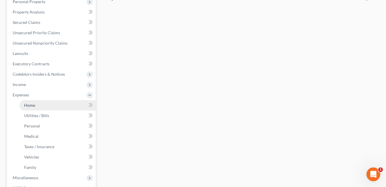
click at [36, 105] on link "Home" at bounding box center [58, 105] width 76 height 10
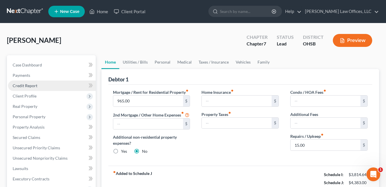
click at [37, 86] on span "Credit Report" at bounding box center [25, 85] width 25 height 5
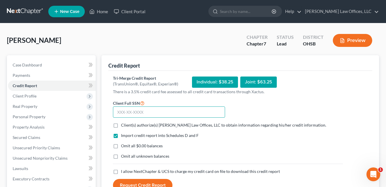
click at [155, 109] on input "text" at bounding box center [169, 112] width 112 height 12
type input "297-04-5104"
click at [121, 124] on label "Client(s) authorize(s) [PERSON_NAME] Law Offices, LLC to obtain information reg…" at bounding box center [223, 125] width 205 height 6
click at [123, 124] on input "Client(s) authorize(s) [PERSON_NAME] Law Offices, LLC to obtain information reg…" at bounding box center [125, 124] width 4 height 4
checkbox input "true"
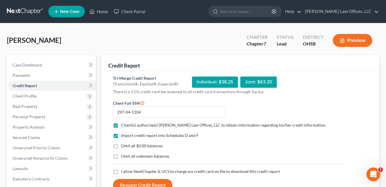
click at [121, 146] on label "Omit all $0.00 balances" at bounding box center [142, 146] width 42 height 6
click at [123, 146] on input "Omit all $0.00 balances" at bounding box center [125, 145] width 4 height 4
checkbox input "true"
click at [121, 173] on label "I allow NextChapter & UCS to charge my credit card on file to download this cre…" at bounding box center [200, 172] width 159 height 6
click at [123, 172] on input "I allow NextChapter & UCS to charge my credit card on file to download this cre…" at bounding box center [125, 171] width 4 height 4
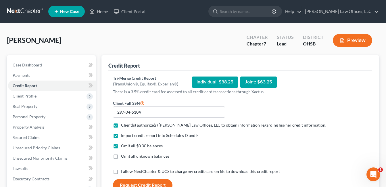
checkbox input "true"
click at [130, 180] on button "Request Credit Report" at bounding box center [143, 185] width 60 height 13
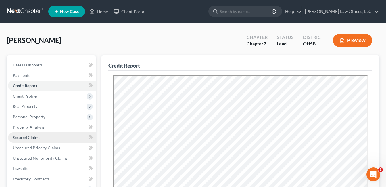
click at [38, 138] on span "Secured Claims" at bounding box center [27, 137] width 28 height 5
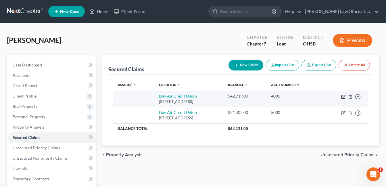
click at [344, 95] on icon "button" at bounding box center [343, 96] width 5 height 5
select select "36"
select select "0"
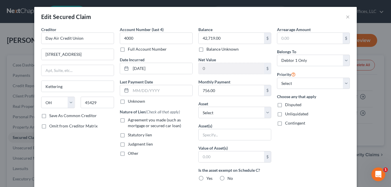
click at [128, 120] on label "Agreement you made (such as mortgage or secured car loan)" at bounding box center [160, 123] width 65 height 12
click at [130, 120] on input "Agreement you made (such as mortgage or secured car loan)" at bounding box center [132, 119] width 4 height 4
checkbox input "true"
click at [265, 112] on select "Select Other Multiple Assets Huntington Bank (Checking Account) - $9.09 PayPal …" at bounding box center [234, 113] width 73 height 12
select select "5"
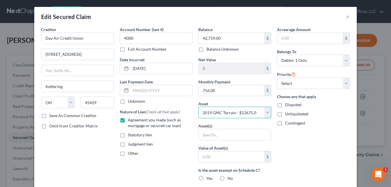
click at [198, 107] on select "Select Other Multiple Assets Huntington Bank (Checking Account) - $9.09 PayPal …" at bounding box center [234, 113] width 73 height 12
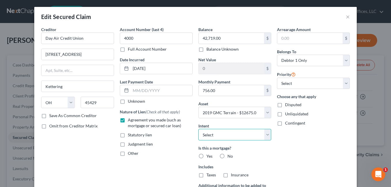
click at [266, 137] on select "Select Surrender Redeem Reaffirm Avoid Other" at bounding box center [234, 135] width 73 height 12
select select "2"
click at [198, 129] on select "Select Surrender Redeem Reaffirm Avoid Other" at bounding box center [234, 135] width 73 height 12
click at [227, 156] on label "No" at bounding box center [229, 156] width 5 height 6
click at [230, 156] on input "No" at bounding box center [232, 155] width 4 height 4
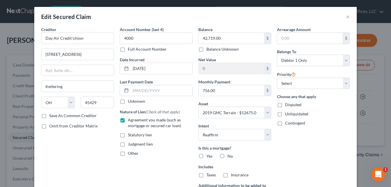
radio input "true"
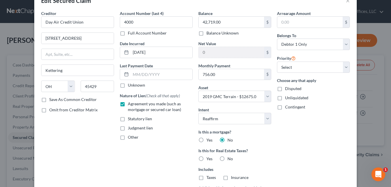
scroll to position [29, 0]
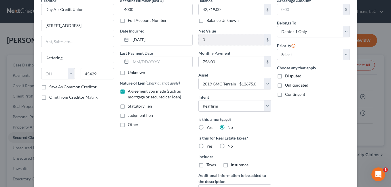
click at [227, 146] on label "No" at bounding box center [229, 146] width 5 height 6
click at [230, 146] on input "No" at bounding box center [232, 145] width 4 height 4
radio input "true"
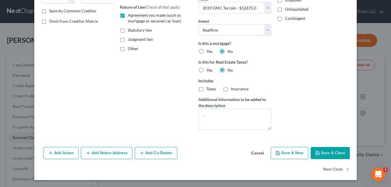
click at [318, 151] on icon "button" at bounding box center [317, 153] width 5 height 5
select select
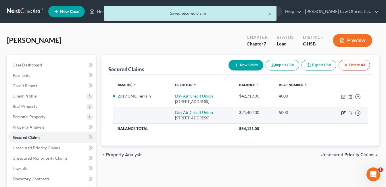
click at [344, 113] on icon "button" at bounding box center [343, 113] width 5 height 5
select select "36"
select select "0"
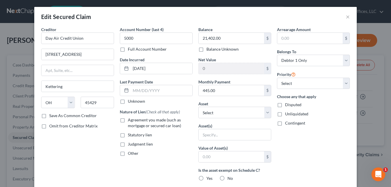
click at [128, 120] on label "Agreement you made (such as mortgage or secured car loan)" at bounding box center [160, 123] width 65 height 12
click at [130, 120] on input "Agreement you made (such as mortgage or secured car loan)" at bounding box center [132, 119] width 4 height 4
checkbox input "true"
click at [264, 113] on select "Select Other Multiple Assets Huntington Bank (Checking Account) - $9.09 PayPal …" at bounding box center [234, 113] width 73 height 12
select select "5"
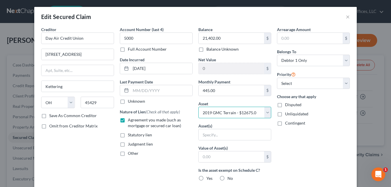
click at [198, 107] on select "Select Other Multiple Assets Huntington Bank (Checking Account) - $9.09 PayPal …" at bounding box center [234, 113] width 73 height 12
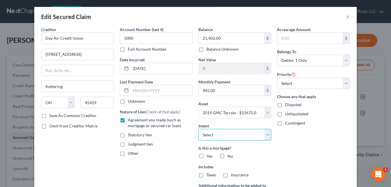
click at [267, 136] on select "Select Surrender Redeem Reaffirm Avoid Other" at bounding box center [234, 135] width 73 height 12
select select "2"
click at [198, 129] on select "Select Surrender Redeem Reaffirm Avoid Other" at bounding box center [234, 135] width 73 height 12
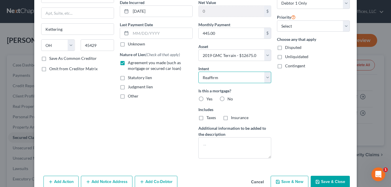
scroll to position [58, 0]
click at [227, 98] on label "No" at bounding box center [229, 99] width 5 height 6
click at [230, 98] on input "No" at bounding box center [232, 98] width 4 height 4
radio input "true"
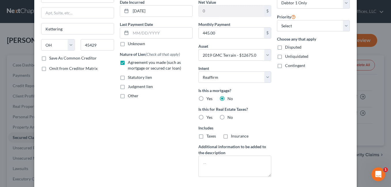
click at [227, 117] on label "No" at bounding box center [229, 118] width 5 height 6
click at [230, 117] on input "No" at bounding box center [232, 117] width 4 height 4
radio input "true"
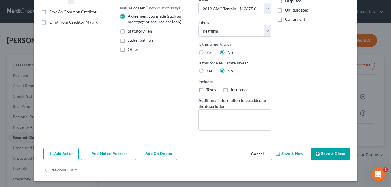
scroll to position [105, 0]
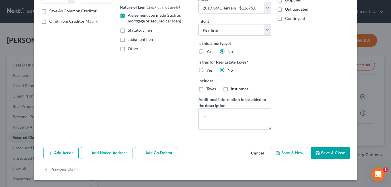
click at [320, 151] on button "Save & Close" at bounding box center [329, 153] width 39 height 12
select select
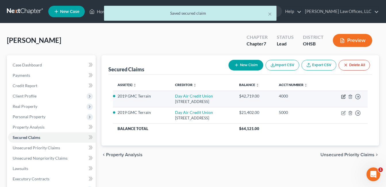
click at [343, 96] on icon "button" at bounding box center [343, 96] width 5 height 5
select select "36"
select select "2"
select select "0"
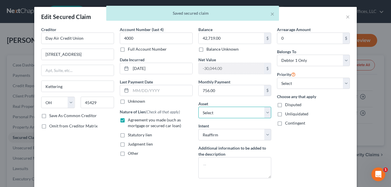
click at [264, 112] on select "Select Other Multiple Assets Huntington Bank (Checking Account) - $9.09 PayPal …" at bounding box center [234, 113] width 73 height 12
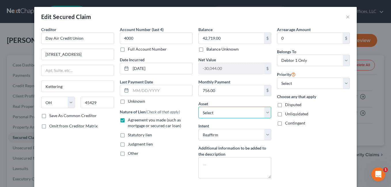
select select "15"
click at [198, 107] on select "Select Other Multiple Assets Huntington Bank (Checking Account) - $9.09 PayPal …" at bounding box center [234, 113] width 73 height 12
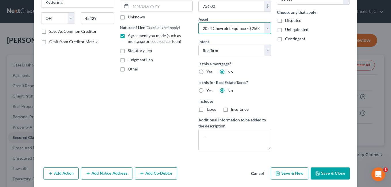
scroll to position [86, 0]
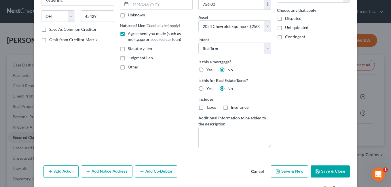
click at [319, 171] on button "Save & Close" at bounding box center [329, 171] width 39 height 12
select select
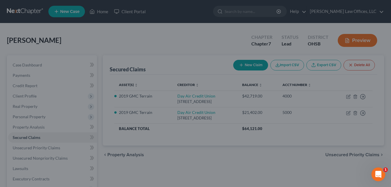
type input "-17,719.00"
select select "15"
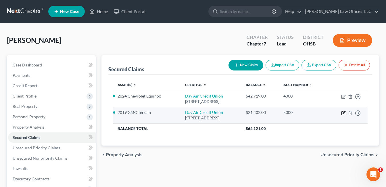
click at [343, 113] on icon "button" at bounding box center [344, 112] width 3 height 3
select select "36"
select select "2"
select select "0"
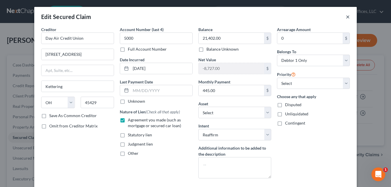
click at [346, 15] on button "×" at bounding box center [348, 16] width 4 height 7
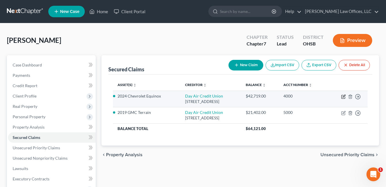
click at [342, 98] on icon "button" at bounding box center [343, 96] width 5 height 5
select select "36"
select select "15"
select select "2"
select select "0"
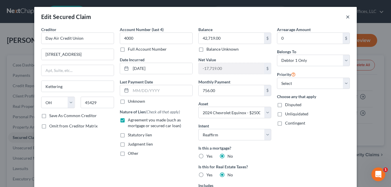
click at [346, 16] on button "×" at bounding box center [348, 16] width 4 height 7
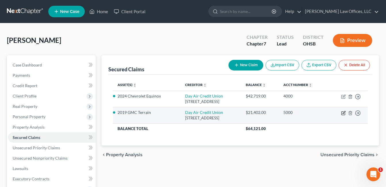
click at [343, 113] on icon "button" at bounding box center [344, 112] width 3 height 3
select select "36"
select select "5"
select select "2"
select select "0"
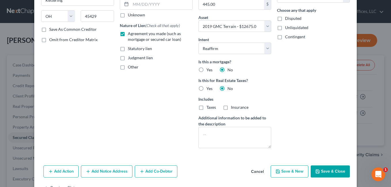
click at [320, 173] on button "Save & Close" at bounding box center [329, 171] width 39 height 12
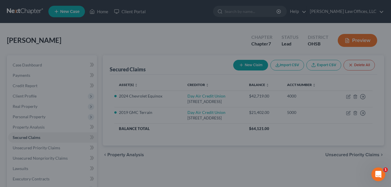
select select "5"
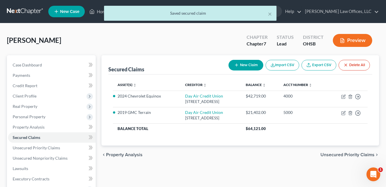
click at [239, 160] on div "chevron_left Property Analysis Unsecured Priority Claims chevron_right" at bounding box center [241, 155] width 278 height 18
click at [49, 156] on span "Unsecured Nonpriority Claims" at bounding box center [40, 158] width 55 height 5
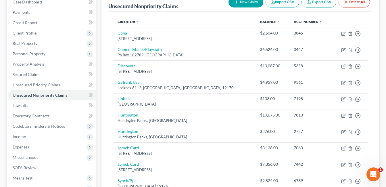
scroll to position [58, 0]
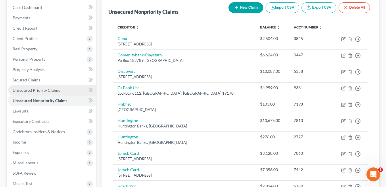
click at [56, 92] on span "Unsecured Priority Claims" at bounding box center [36, 90] width 47 height 5
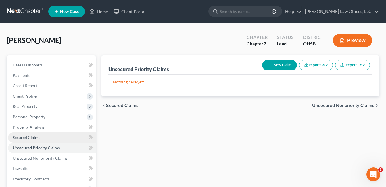
click at [29, 138] on span "Secured Claims" at bounding box center [27, 137] width 28 height 5
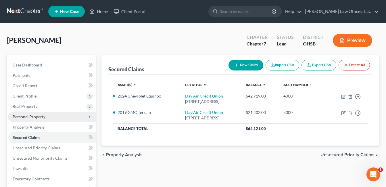
click at [41, 120] on span "Personal Property" at bounding box center [52, 117] width 88 height 10
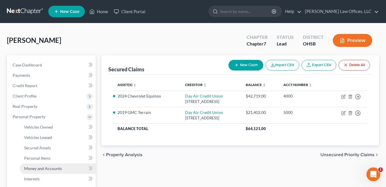
click at [45, 171] on span "Money and Accounts" at bounding box center [43, 168] width 38 height 5
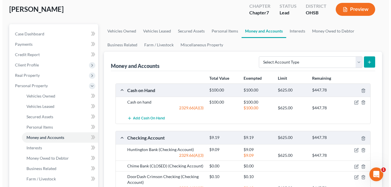
scroll to position [29, 0]
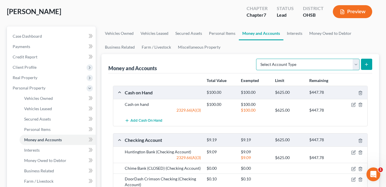
click at [357, 64] on select "Select Account Type Brokerage Cash on Hand Certificates of Deposit Checking Acc…" at bounding box center [308, 65] width 104 height 12
select select "savings"
click at [257, 59] on select "Select Account Type Brokerage Cash on Hand Certificates of Deposit Checking Acc…" at bounding box center [308, 65] width 104 height 12
click at [368, 61] on button "submit" at bounding box center [366, 64] width 11 height 11
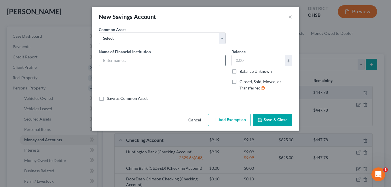
click at [123, 64] on input "text" at bounding box center [162, 60] width 126 height 11
type input "Day Air Credit Union"
click at [264, 62] on input "text" at bounding box center [258, 60] width 53 height 11
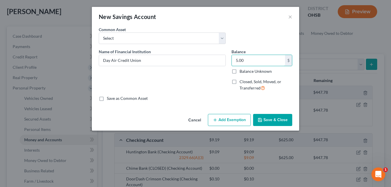
type input "5.00"
click at [230, 121] on button "Add Exemption" at bounding box center [229, 120] width 43 height 12
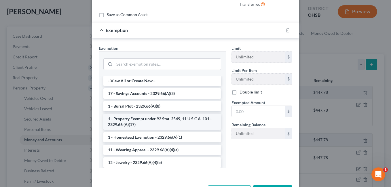
scroll to position [86, 0]
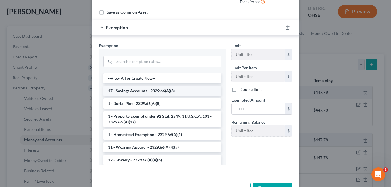
click at [162, 90] on li "17 - Savings Accounts - 2329.66(A)(3)" at bounding box center [162, 91] width 118 height 10
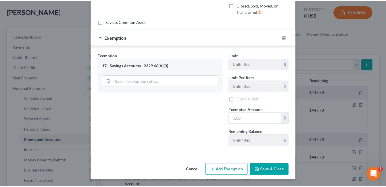
scroll to position [78, 0]
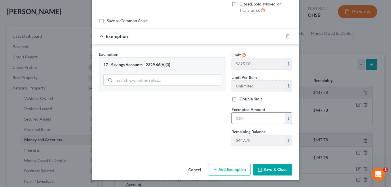
click at [249, 117] on input "text" at bounding box center [258, 118] width 53 height 11
type input "5.00"
click at [266, 168] on button "Save & Close" at bounding box center [272, 170] width 39 height 12
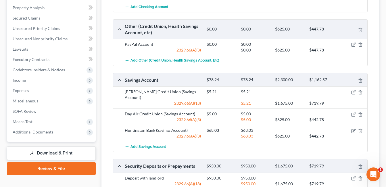
scroll to position [140, 0]
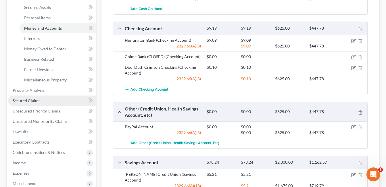
click at [43, 100] on link "Secured Claims" at bounding box center [52, 101] width 88 height 10
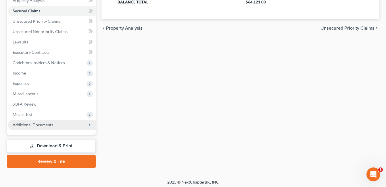
scroll to position [129, 0]
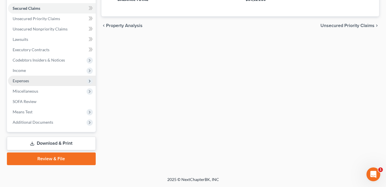
click at [30, 82] on span "Expenses" at bounding box center [52, 81] width 88 height 10
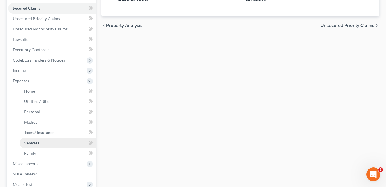
click at [44, 145] on link "Vehicles" at bounding box center [58, 143] width 76 height 10
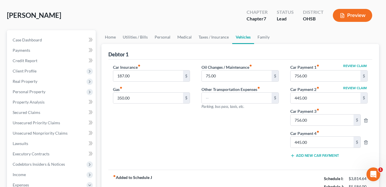
scroll to position [58, 0]
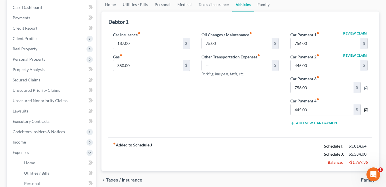
click at [367, 110] on line "button" at bounding box center [367, 110] width 0 height 1
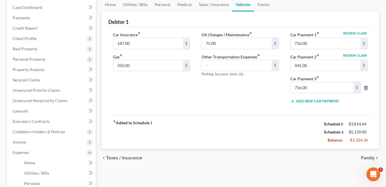
click at [366, 88] on line "button" at bounding box center [366, 88] width 0 height 1
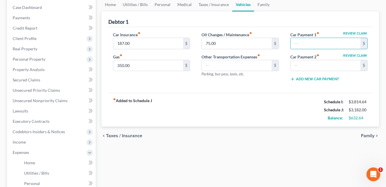
click at [287, 96] on div "fiber_manual_record Added to Schedule J Schedule I: $3,814.64 Schedule J: $3,18…" at bounding box center [240, 110] width 264 height 34
click at [115, 3] on link "Home" at bounding box center [111, 5] width 18 height 14
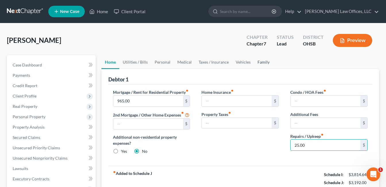
type input "25.00"
click at [259, 61] on link "Family" at bounding box center [263, 62] width 19 height 14
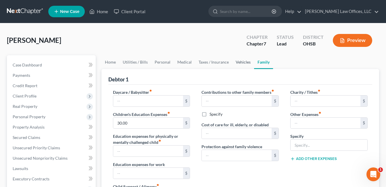
click at [239, 63] on link "Vehicles" at bounding box center [243, 62] width 22 height 14
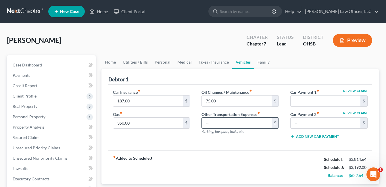
click at [219, 121] on input "text" at bounding box center [237, 123] width 70 height 11
click at [184, 137] on div "Car Insurance fiber_manual_record 187.00 $ Gas fiber_manual_record 350.00 $" at bounding box center [151, 116] width 89 height 55
click at [258, 59] on link "Family" at bounding box center [263, 62] width 19 height 14
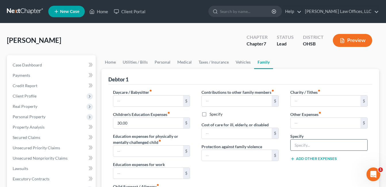
click at [323, 149] on input "text" at bounding box center [329, 145] width 77 height 11
type input "Vehicle Rent"
click at [314, 124] on input "text" at bounding box center [326, 123] width 70 height 11
type input "250.0"
click at [271, 187] on div "Contributions to other family members fiber_manual_record $ Specify Cost of car…" at bounding box center [240, 150] width 89 height 122
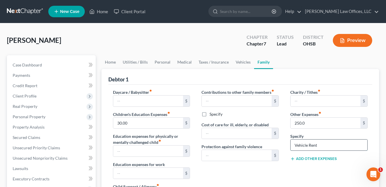
click at [316, 146] on input "Vehicle Rent" at bounding box center [329, 145] width 77 height 11
click at [318, 144] on input "Vehicle Rent" at bounding box center [329, 145] width 77 height 11
type input "Vehicle Rent"
click at [239, 177] on div "Contributions to other family members fiber_manual_record $ Specify Cost of car…" at bounding box center [240, 150] width 89 height 122
drag, startPoint x: 306, startPoint y: 124, endPoint x: 316, endPoint y: 103, distance: 22.8
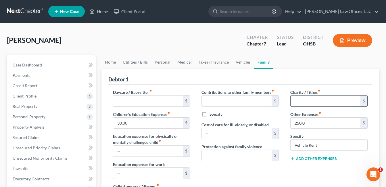
click at [306, 123] on input "250.0" at bounding box center [326, 123] width 70 height 11
type input "0"
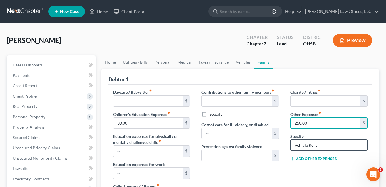
type input "250.00"
click at [296, 144] on input "Vehicle Rent" at bounding box center [329, 145] width 77 height 11
type input "Anticipated Vehicle Rent"
click at [280, 169] on div "Contributions to other family members fiber_manual_record $ Specify Cost of car…" at bounding box center [240, 150] width 89 height 122
drag, startPoint x: 110, startPoint y: 64, endPoint x: 125, endPoint y: 62, distance: 15.4
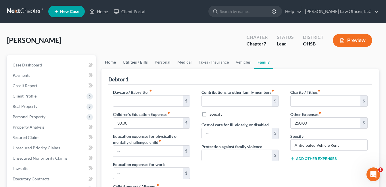
click at [110, 64] on link "Home" at bounding box center [111, 62] width 18 height 14
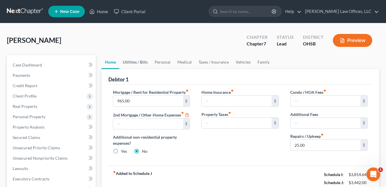
click at [129, 62] on link "Utilities / Bills" at bounding box center [135, 62] width 32 height 14
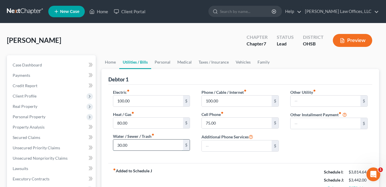
click at [133, 142] on input "30.00" at bounding box center [148, 145] width 70 height 11
click at [133, 101] on input "100.00" at bounding box center [148, 101] width 70 height 11
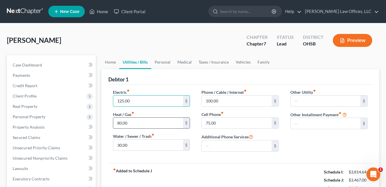
type input "125.00"
click at [138, 121] on input "80.00" at bounding box center [148, 123] width 70 height 11
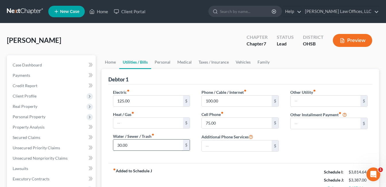
click at [134, 145] on input "30.00" at bounding box center [148, 145] width 70 height 11
click at [226, 102] on input "100.00" at bounding box center [237, 101] width 70 height 11
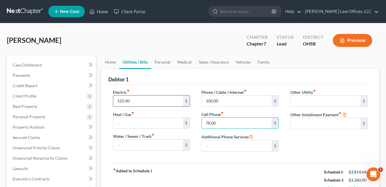
type input "78.00"
drag, startPoint x: 134, startPoint y: 102, endPoint x: 112, endPoint y: 102, distance: 22.4
click at [112, 102] on div "Electric fiber_manual_record 135.00 $ Heat / Gas fiber_manual_record $ Water / …" at bounding box center [151, 122] width 89 height 67
type input "150.00"
click at [162, 63] on link "Personal" at bounding box center [162, 62] width 23 height 14
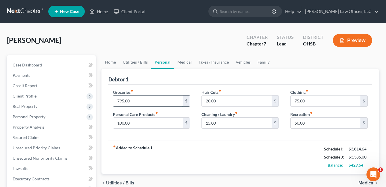
click at [142, 98] on input "795.00" at bounding box center [148, 101] width 70 height 11
click at [222, 101] on input "20.00" at bounding box center [237, 101] width 70 height 11
type input "75.00"
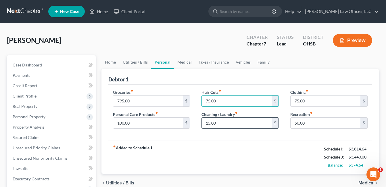
click at [207, 129] on div "Hair Cuts fiber_manual_record 75.00 $ Cleaning / Laundry fiber_manual_record 15…" at bounding box center [240, 111] width 89 height 44
drag, startPoint x: 209, startPoint y: 125, endPoint x: 224, endPoint y: 123, distance: 15.1
click at [210, 125] on input "15.00" at bounding box center [237, 123] width 70 height 11
type input "25.00"
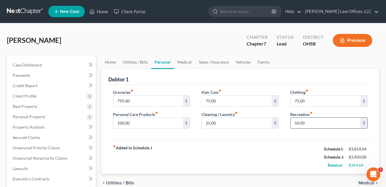
click at [309, 120] on input "50.00" at bounding box center [326, 123] width 70 height 11
type input "75.00"
type input "150.00"
click at [182, 64] on link "Medical" at bounding box center [184, 62] width 21 height 14
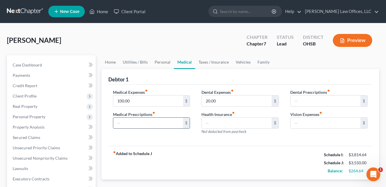
click at [134, 120] on input "text" at bounding box center [148, 123] width 70 height 11
type input "50.00"
click at [223, 102] on input "20.00" at bounding box center [237, 101] width 70 height 11
type input "25.00"
click at [218, 60] on link "Taxes / Insurance" at bounding box center [213, 62] width 37 height 14
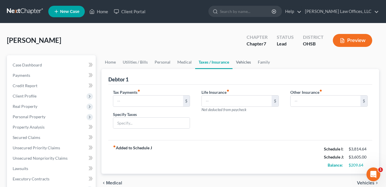
click at [243, 62] on link "Vehicles" at bounding box center [244, 62] width 22 height 14
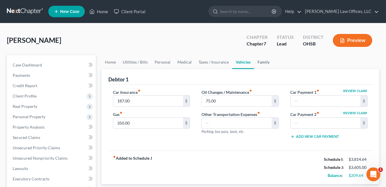
click at [261, 62] on link "Family" at bounding box center [263, 62] width 19 height 14
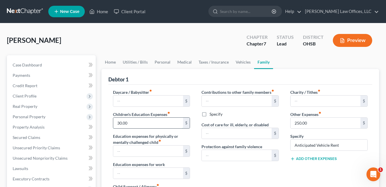
click at [138, 125] on input "30.00" at bounding box center [148, 123] width 70 height 11
click at [106, 61] on link "Home" at bounding box center [111, 62] width 18 height 14
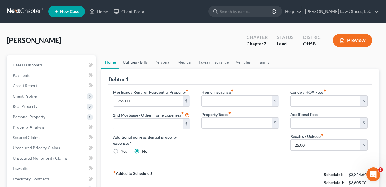
click at [133, 60] on link "Utilities / Bills" at bounding box center [135, 62] width 32 height 14
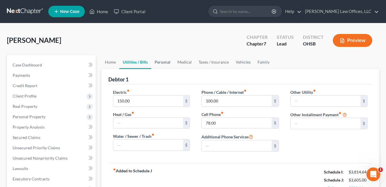
click at [163, 61] on link "Personal" at bounding box center [162, 62] width 23 height 14
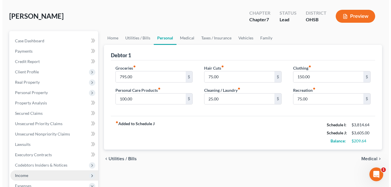
scroll to position [58, 0]
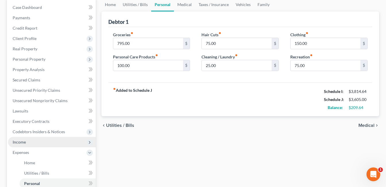
click at [37, 140] on span "Income" at bounding box center [52, 142] width 88 height 10
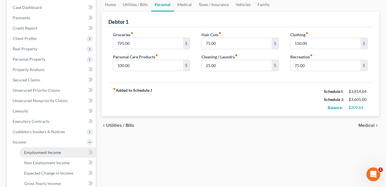
click at [50, 150] on span "Employment Income" at bounding box center [42, 152] width 37 height 5
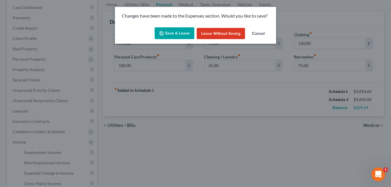
click at [177, 35] on button "Save & Leave" at bounding box center [174, 33] width 40 height 12
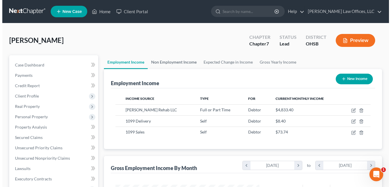
scroll to position [103, 156]
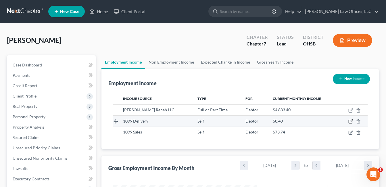
click at [352, 122] on icon "button" at bounding box center [351, 121] width 5 height 5
select select "1"
select select "0"
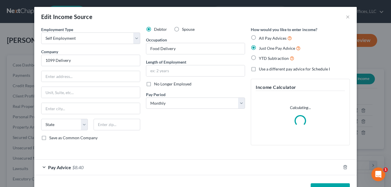
scroll to position [20, 0]
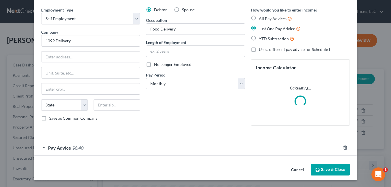
click at [143, 148] on div "Pay Advice $8.40" at bounding box center [187, 147] width 306 height 15
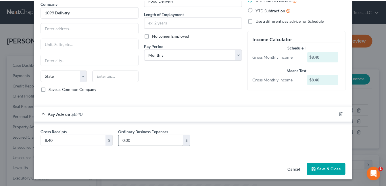
scroll to position [49, 0]
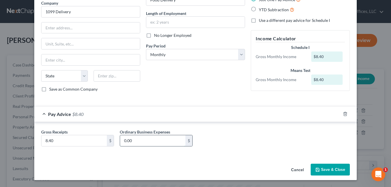
click at [142, 139] on input "0.00" at bounding box center [152, 140] width 65 height 11
type input "10.00"
click at [327, 170] on button "Save & Close" at bounding box center [329, 170] width 39 height 12
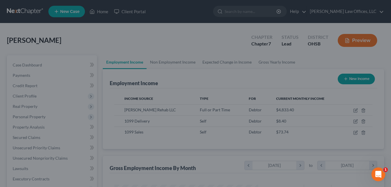
scroll to position [287596, 287543]
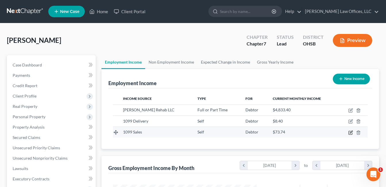
click at [351, 132] on icon "button" at bounding box center [351, 132] width 3 height 3
select select "1"
select select "0"
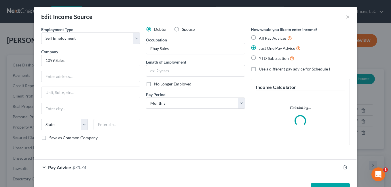
scroll to position [20, 0]
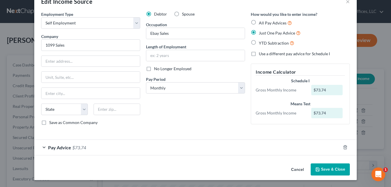
click at [228, 147] on div "Pay Advice $73.74" at bounding box center [187, 147] width 306 height 15
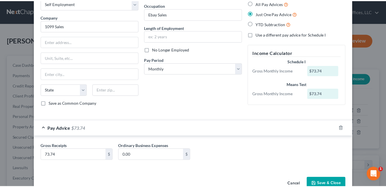
scroll to position [48, 0]
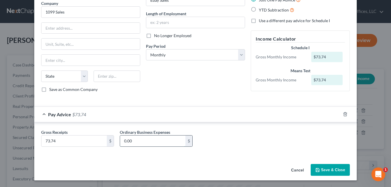
click at [173, 143] on input "0.00" at bounding box center [152, 141] width 65 height 11
click at [327, 169] on button "Save & Close" at bounding box center [329, 170] width 39 height 12
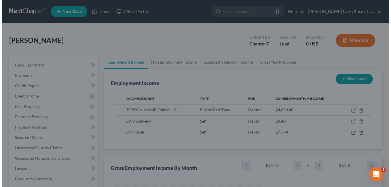
scroll to position [287596, 287543]
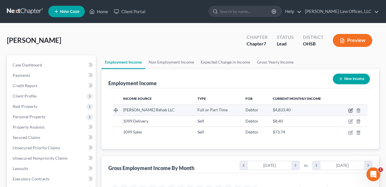
click at [352, 110] on icon "button" at bounding box center [351, 109] width 3 height 3
select select "0"
select select "36"
select select "2"
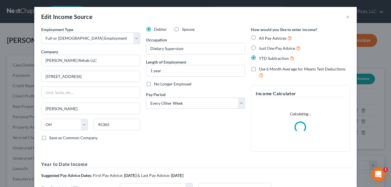
scroll to position [86, 0]
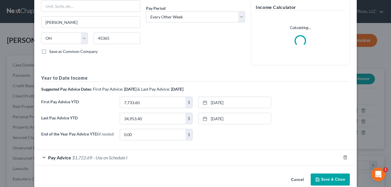
click at [121, 159] on span "- Use on Schedule I" at bounding box center [110, 157] width 34 height 5
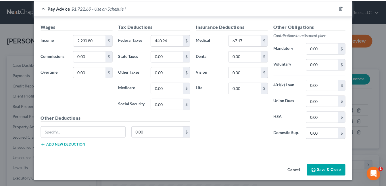
scroll to position [270, 0]
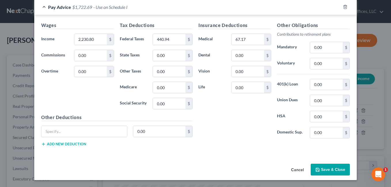
drag, startPoint x: 317, startPoint y: 168, endPoint x: 308, endPoint y: 164, distance: 10.3
click at [318, 169] on icon "button" at bounding box center [317, 169] width 5 height 5
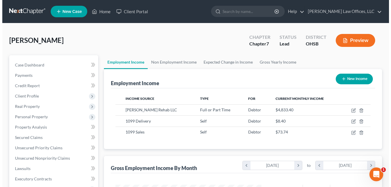
scroll to position [287596, 287543]
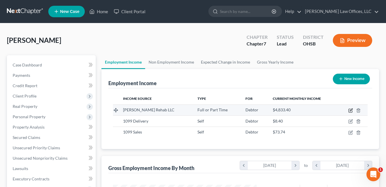
click at [351, 110] on icon "button" at bounding box center [351, 109] width 3 height 3
select select "0"
select select "36"
select select "2"
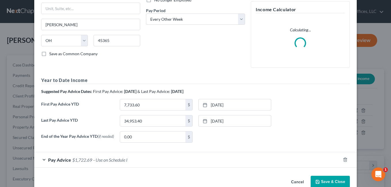
scroll to position [98, 0]
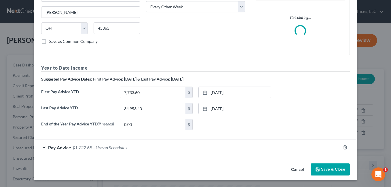
click at [146, 146] on div "Pay Advice $1,722.69 - Use on Schedule I" at bounding box center [187, 147] width 306 height 15
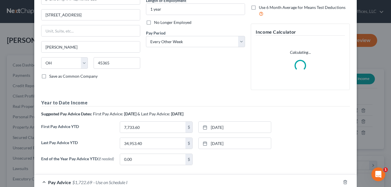
scroll to position [0, 0]
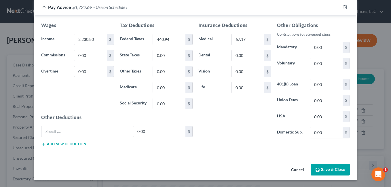
drag, startPoint x: 328, startPoint y: 172, endPoint x: 303, endPoint y: 162, distance: 27.5
click at [328, 172] on button "Save & Close" at bounding box center [329, 170] width 39 height 12
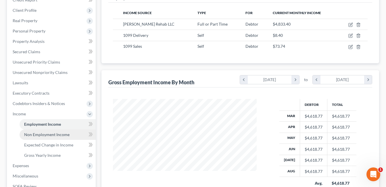
scroll to position [86, 0]
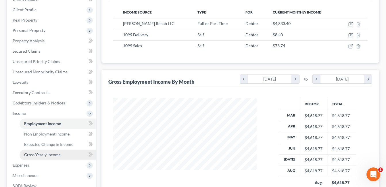
drag, startPoint x: 33, startPoint y: 162, endPoint x: 51, endPoint y: 159, distance: 18.2
click at [33, 162] on span "Expenses" at bounding box center [52, 165] width 88 height 10
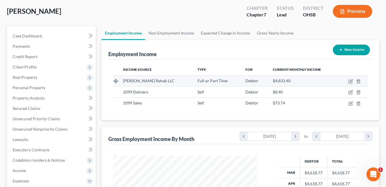
scroll to position [29, 0]
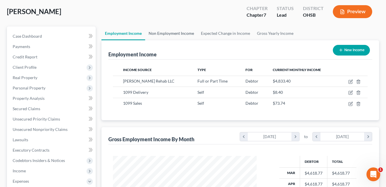
click at [163, 33] on link "Non Employment Income" at bounding box center [171, 33] width 52 height 14
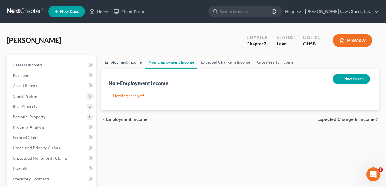
click at [123, 62] on link "Employment Income" at bounding box center [124, 62] width 44 height 14
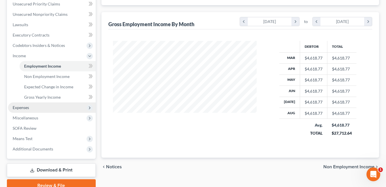
click at [43, 111] on span "Expenses" at bounding box center [52, 107] width 88 height 10
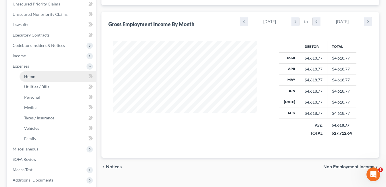
click at [52, 81] on link "Home" at bounding box center [58, 76] width 76 height 10
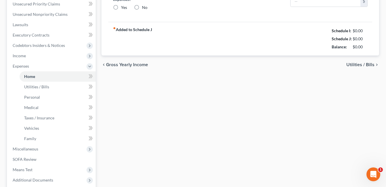
type input "965.00"
radio input "true"
type input "25.00"
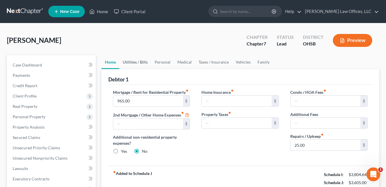
click at [142, 59] on link "Utilities / Bills" at bounding box center [135, 62] width 32 height 14
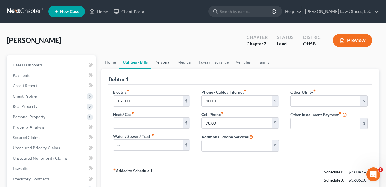
click at [163, 63] on link "Personal" at bounding box center [162, 62] width 23 height 14
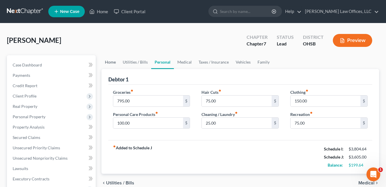
click at [114, 62] on link "Home" at bounding box center [111, 62] width 18 height 14
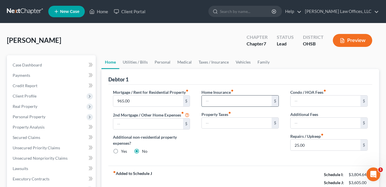
drag, startPoint x: 224, startPoint y: 101, endPoint x: 226, endPoint y: 99, distance: 3.3
click at [224, 101] on input "text" at bounding box center [237, 101] width 70 height 11
click at [137, 62] on link "Utilities / Bills" at bounding box center [135, 62] width 32 height 14
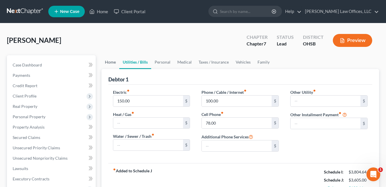
click at [111, 62] on link "Home" at bounding box center [111, 62] width 18 height 14
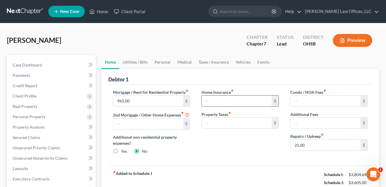
click at [228, 96] on input "text" at bounding box center [237, 101] width 70 height 11
type input "10.00"
click at [140, 61] on link "Utilities / Bills" at bounding box center [135, 62] width 32 height 14
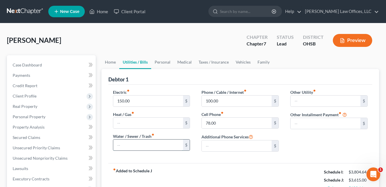
click at [138, 143] on input "text" at bounding box center [148, 145] width 70 height 11
type input "25.00"
type input "130.00"
click at [137, 99] on input "150.00" at bounding box center [148, 101] width 70 height 11
type input "175.00"
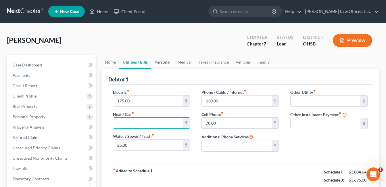
click at [161, 60] on link "Personal" at bounding box center [162, 62] width 23 height 14
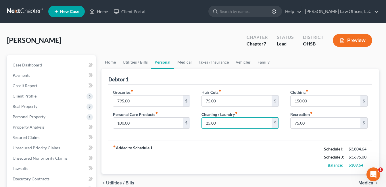
drag, startPoint x: 217, startPoint y: 122, endPoint x: 224, endPoint y: 117, distance: 8.6
click at [217, 122] on input "25.00" at bounding box center [237, 123] width 70 height 11
type input "50.00"
type input "160.00"
type input "80.00"
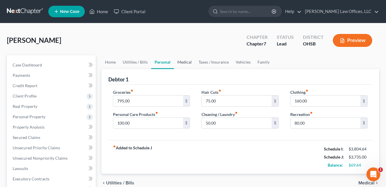
drag, startPoint x: 185, startPoint y: 64, endPoint x: 201, endPoint y: 51, distance: 19.6
click at [185, 64] on link "Medical" at bounding box center [184, 62] width 21 height 14
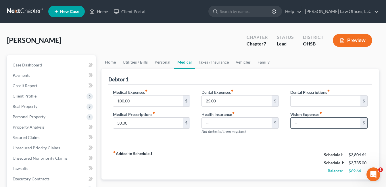
click at [308, 123] on input "text" at bounding box center [326, 123] width 70 height 11
type input "5.00"
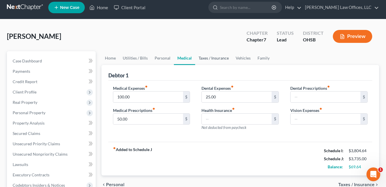
click at [218, 60] on link "Taxes / Insurance" at bounding box center [213, 58] width 37 height 14
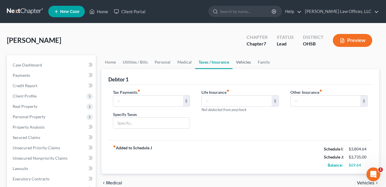
click at [241, 62] on link "Vehicles" at bounding box center [244, 62] width 22 height 14
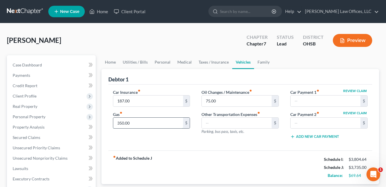
click at [182, 122] on input "350.00" at bounding box center [148, 123] width 70 height 11
click at [207, 71] on div "Debtor 1" at bounding box center [240, 77] width 264 height 16
click at [218, 63] on link "Taxes / Insurance" at bounding box center [213, 62] width 37 height 14
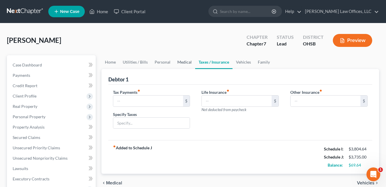
click at [185, 59] on link "Medical" at bounding box center [184, 62] width 21 height 14
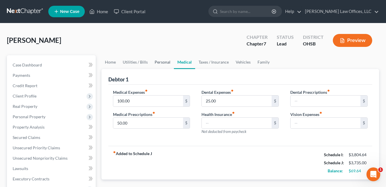
click at [163, 63] on link "Personal" at bounding box center [162, 62] width 23 height 14
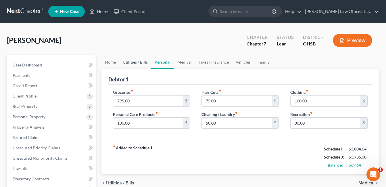
click at [144, 62] on link "Utilities / Bills" at bounding box center [135, 62] width 32 height 14
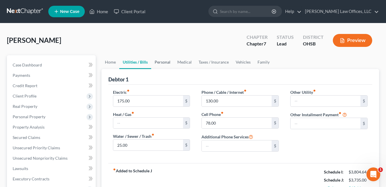
click at [163, 61] on link "Personal" at bounding box center [162, 62] width 23 height 14
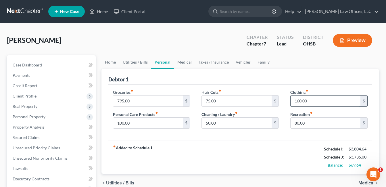
click at [308, 100] on input "160.00" at bounding box center [326, 101] width 70 height 11
type input "175.00"
click at [306, 123] on input "80.00" at bounding box center [326, 123] width 70 height 11
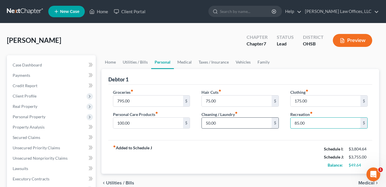
type input "85.00"
type input "60.00"
click at [221, 100] on input "75.00" at bounding box center [237, 101] width 70 height 11
click at [143, 121] on input "100.00" at bounding box center [148, 123] width 70 height 11
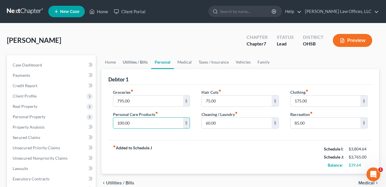
click at [130, 59] on link "Utilities / Bills" at bounding box center [135, 62] width 32 height 14
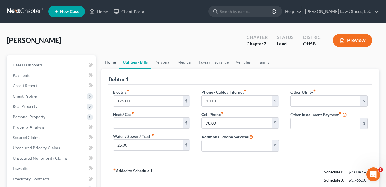
click at [112, 62] on link "Home" at bounding box center [111, 62] width 18 height 14
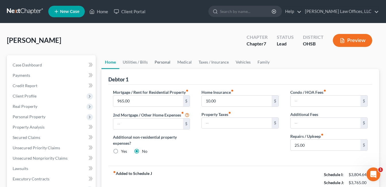
click at [169, 63] on link "Personal" at bounding box center [162, 62] width 23 height 14
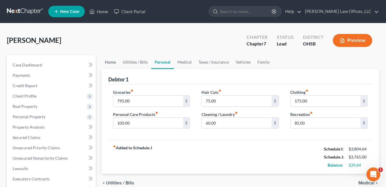
click at [114, 60] on link "Home" at bounding box center [111, 62] width 18 height 14
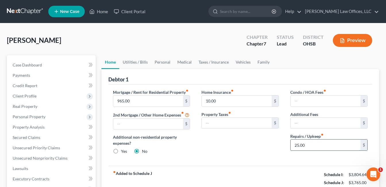
click at [324, 148] on input "25.00" at bounding box center [326, 145] width 70 height 11
type input "30.00"
click at [144, 63] on link "Utilities / Bills" at bounding box center [135, 62] width 32 height 14
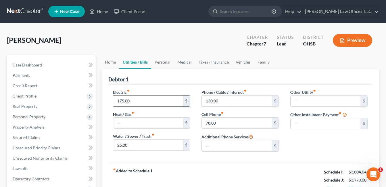
click at [152, 100] on input "175.00" at bounding box center [148, 101] width 70 height 11
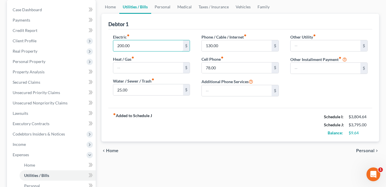
scroll to position [86, 0]
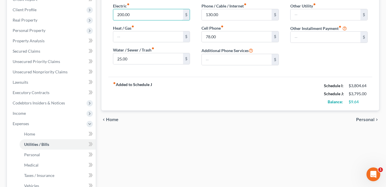
type input "200.00"
click at [271, 93] on div "fiber_manual_record Added to Schedule J Schedule I: $3,804.64 Schedule J: $3,79…" at bounding box center [240, 94] width 264 height 34
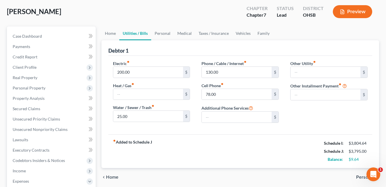
scroll to position [202, 0]
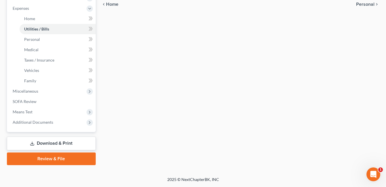
click at [51, 141] on link "Download & Print" at bounding box center [51, 144] width 89 height 14
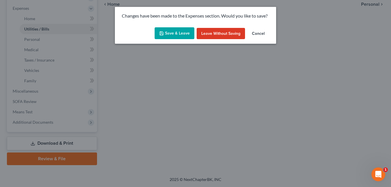
click at [181, 31] on button "Save & Leave" at bounding box center [174, 33] width 40 height 12
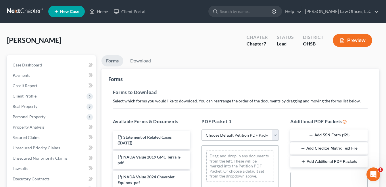
click at [277, 133] on select "Choose Default Petition PDF Packet Complete Bankruptcy Petition (all forms and …" at bounding box center [240, 135] width 77 height 12
select select "0"
click at [202, 129] on select "Choose Default Petition PDF Packet Complete Bankruptcy Petition (all forms and …" at bounding box center [240, 135] width 77 height 12
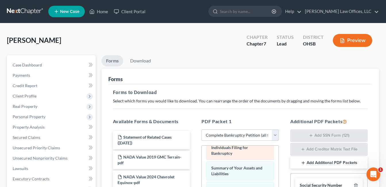
scroll to position [29, 0]
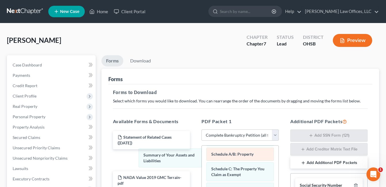
drag, startPoint x: 243, startPoint y: 154, endPoint x: 265, endPoint y: 150, distance: 22.1
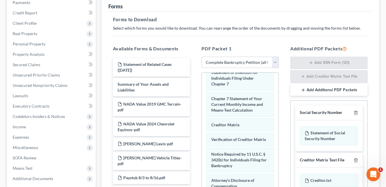
scroll to position [86, 0]
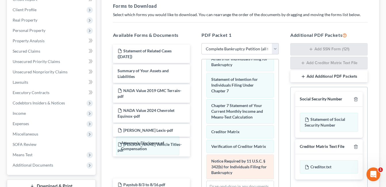
drag, startPoint x: 241, startPoint y: 169, endPoint x: 224, endPoint y: 165, distance: 17.0
click at [202, 144] on div "Attorney's Disclosure of Compensation Voluntary Petition for Individuals Filing…" at bounding box center [240, 33] width 77 height 368
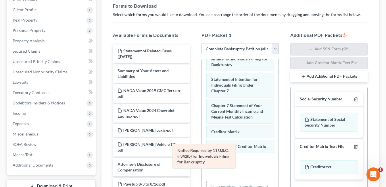
scroll to position [195, 0]
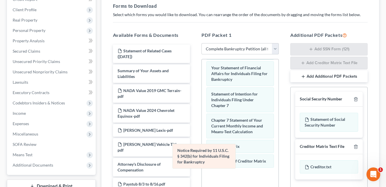
drag, startPoint x: 229, startPoint y: 165, endPoint x: 140, endPoint y: 135, distance: 93.8
click at [202, 135] on div "Notice Required by 11 U.S.C. § 342(b) for Individuals Filing for Bankruptcy Vol…" at bounding box center [240, 48] width 77 height 368
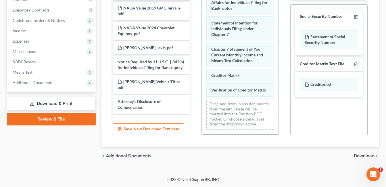
click at [366, 155] on span "Download" at bounding box center [364, 156] width 21 height 5
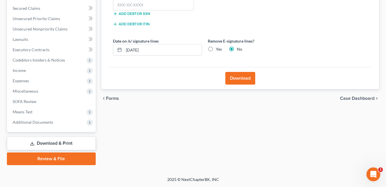
scroll to position [129, 0]
click at [134, 7] on input "text" at bounding box center [153, 5] width 81 height 12
type input "297-04-5104"
click at [241, 79] on button "Download" at bounding box center [241, 78] width 30 height 13
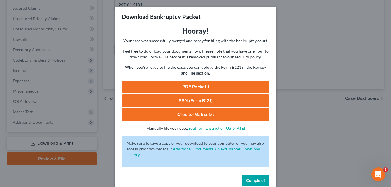
click at [241, 81] on link "PDF Packet 1" at bounding box center [195, 87] width 147 height 13
click at [249, 180] on span "Complete!" at bounding box center [255, 180] width 18 height 5
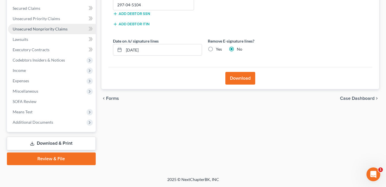
click at [52, 30] on span "Unsecured Nonpriority Claims" at bounding box center [40, 28] width 55 height 5
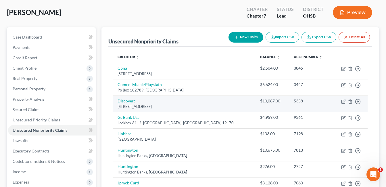
scroll to position [58, 0]
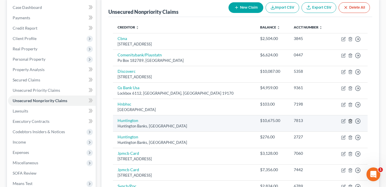
click at [350, 121] on line "button" at bounding box center [350, 121] width 0 height 1
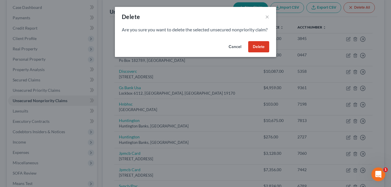
click at [261, 53] on button "Delete" at bounding box center [258, 47] width 21 height 12
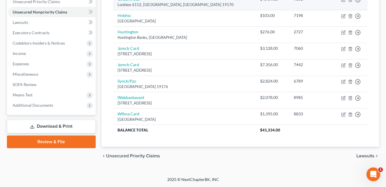
scroll to position [2, 0]
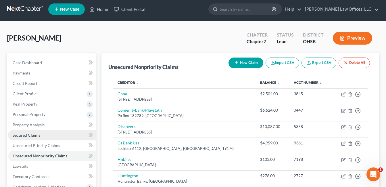
click at [36, 133] on span "Secured Claims" at bounding box center [27, 135] width 28 height 5
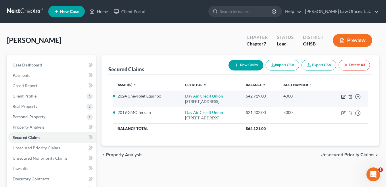
click at [342, 96] on icon "button" at bounding box center [343, 96] width 3 height 3
select select "36"
select select "2"
select select "0"
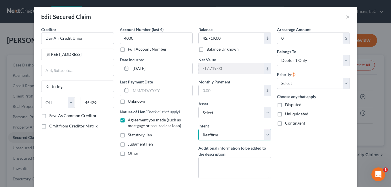
click at [266, 135] on select "Select Surrender Redeem Reaffirm Avoid Other" at bounding box center [234, 135] width 73 height 12
select select "0"
click at [198, 129] on select "Select Surrender Redeem Reaffirm Avoid Other" at bounding box center [234, 135] width 73 height 12
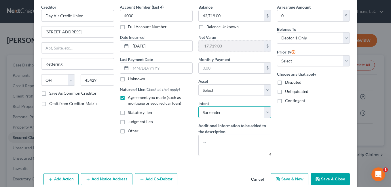
scroll to position [49, 0]
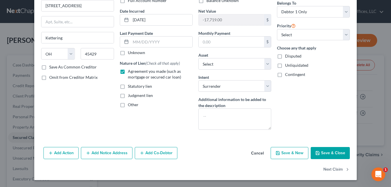
click at [327, 154] on button "Save & Close" at bounding box center [329, 153] width 39 height 12
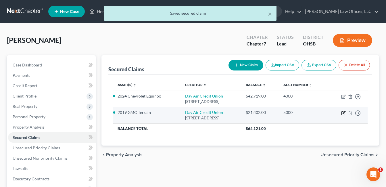
click at [344, 113] on icon "button" at bounding box center [344, 112] width 3 height 3
select select "36"
select select "2"
select select "0"
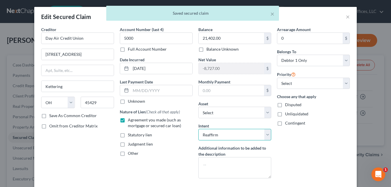
click at [268, 136] on select "Select Surrender Redeem Reaffirm Avoid Other" at bounding box center [234, 135] width 73 height 12
select select "0"
click at [198, 129] on select "Select Surrender Redeem Reaffirm Avoid Other" at bounding box center [234, 135] width 73 height 12
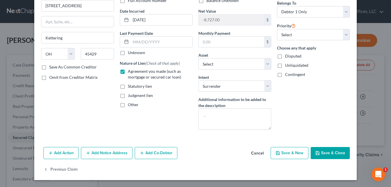
click at [328, 152] on button "Save & Close" at bounding box center [329, 153] width 39 height 12
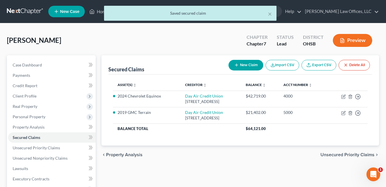
scroll to position [129, 0]
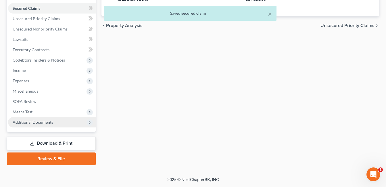
click at [60, 123] on span "Additional Documents" at bounding box center [52, 122] width 88 height 10
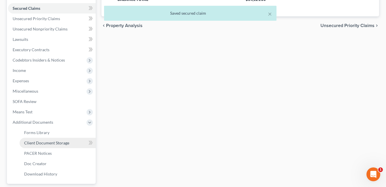
click at [60, 144] on span "Client Document Storage" at bounding box center [46, 142] width 45 height 5
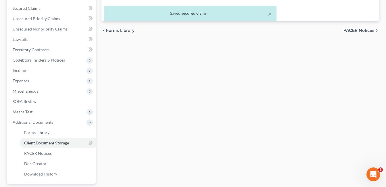
scroll to position [129, 0]
select select "7"
select select "52"
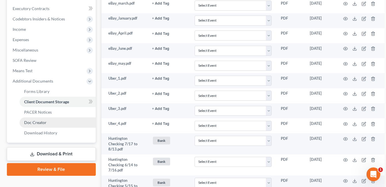
scroll to position [173, 0]
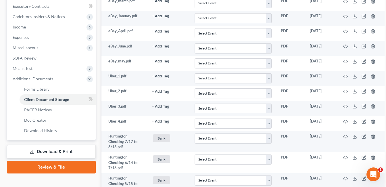
click at [70, 151] on link "Download & Print" at bounding box center [51, 152] width 89 height 14
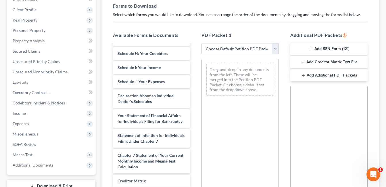
scroll to position [633, 0]
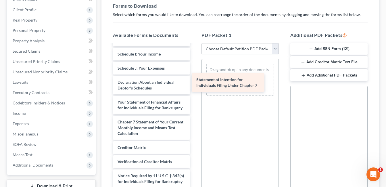
drag, startPoint x: 159, startPoint y: 126, endPoint x: 237, endPoint y: 84, distance: 89.5
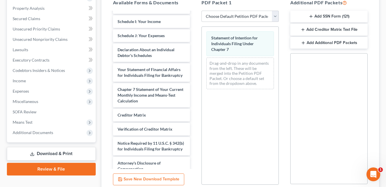
scroll to position [168, 0]
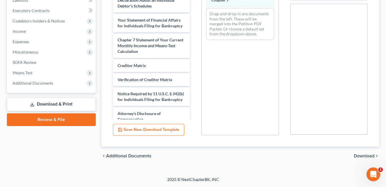
click at [364, 157] on span "Download" at bounding box center [364, 156] width 21 height 5
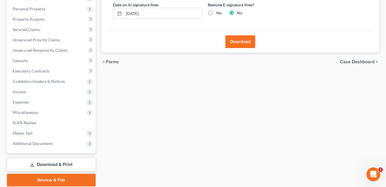
scroll to position [43, 0]
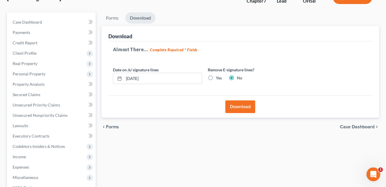
click at [249, 104] on button "Download" at bounding box center [241, 106] width 30 height 13
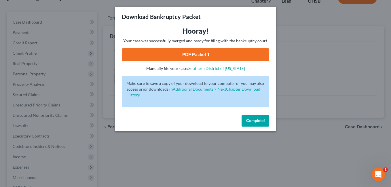
click at [221, 56] on link "PDF Packet 1" at bounding box center [195, 54] width 147 height 13
drag, startPoint x: 250, startPoint y: 121, endPoint x: 200, endPoint y: 111, distance: 50.8
click at [250, 121] on span "Complete!" at bounding box center [255, 120] width 18 height 5
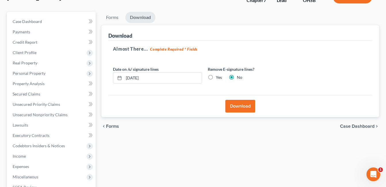
scroll to position [129, 0]
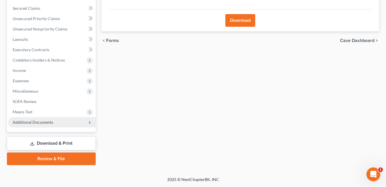
click at [41, 121] on span "Additional Documents" at bounding box center [33, 122] width 41 height 5
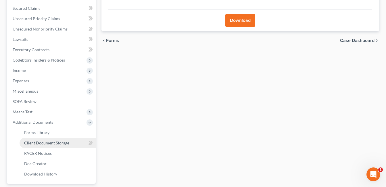
click at [46, 142] on span "Client Document Storage" at bounding box center [46, 142] width 45 height 5
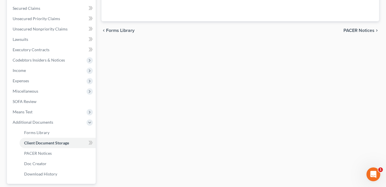
scroll to position [100, 0]
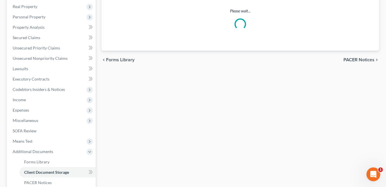
select select "7"
select select "52"
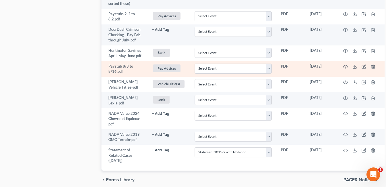
scroll to position [511, 0]
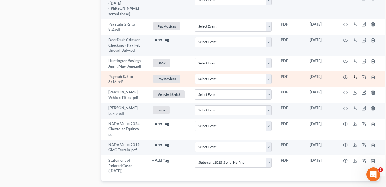
click at [356, 77] on polyline at bounding box center [355, 77] width 2 height 1
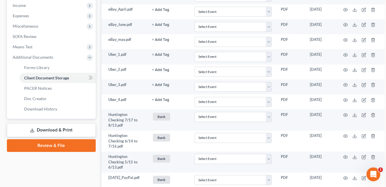
scroll to position [165, 0]
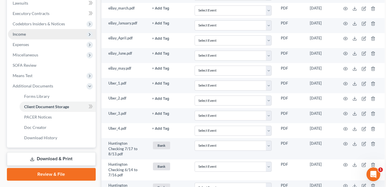
click at [45, 36] on span "Income" at bounding box center [52, 34] width 88 height 10
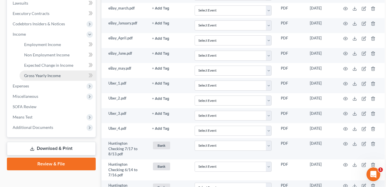
click at [63, 77] on link "Gross Yearly Income" at bounding box center [58, 75] width 76 height 10
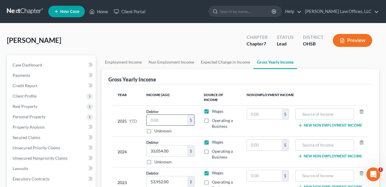
paste input "34,953.40"
type input "34,953.40"
click at [211, 83] on div "Gross Yearly Income" at bounding box center [240, 77] width 264 height 16
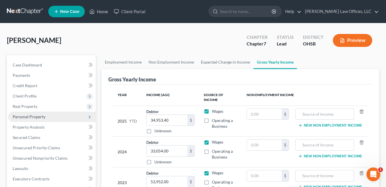
click at [35, 115] on span "Personal Property" at bounding box center [29, 116] width 33 height 5
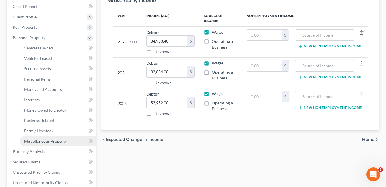
scroll to position [86, 0]
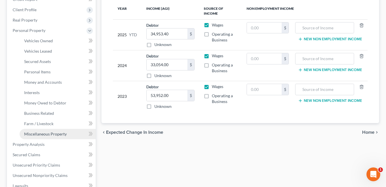
click at [49, 132] on span "Miscellaneous Property" at bounding box center [45, 133] width 43 height 5
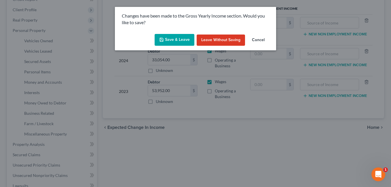
click at [174, 42] on button "Save & Leave" at bounding box center [174, 40] width 40 height 12
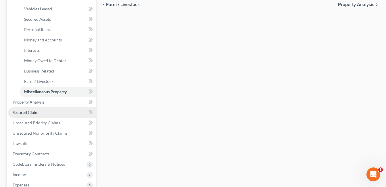
scroll to position [147, 0]
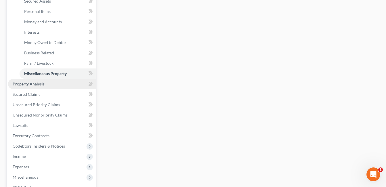
click at [45, 86] on link "Property Analysis" at bounding box center [52, 84] width 88 height 10
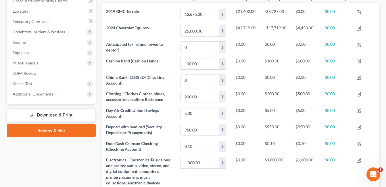
scroll to position [147, 0]
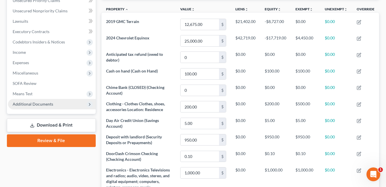
click at [51, 103] on span "Additional Documents" at bounding box center [33, 104] width 41 height 5
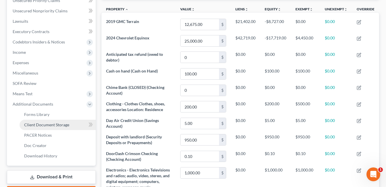
click at [60, 125] on span "Client Document Storage" at bounding box center [46, 124] width 45 height 5
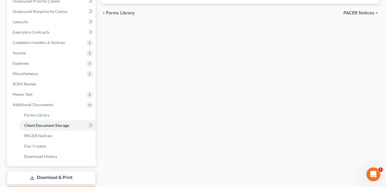
scroll to position [126, 0]
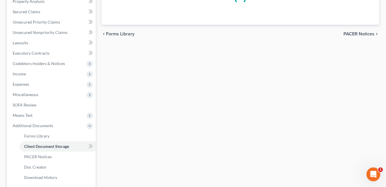
select select "7"
select select "52"
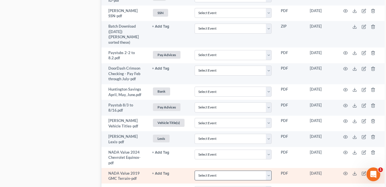
scroll to position [482, 0]
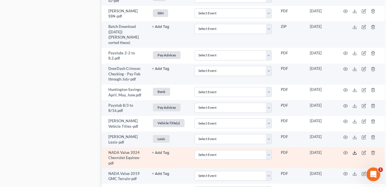
click at [355, 152] on polyline at bounding box center [355, 152] width 2 height 1
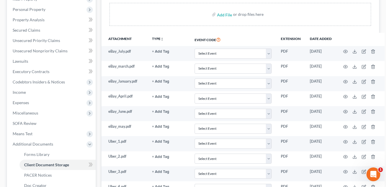
scroll to position [50, 0]
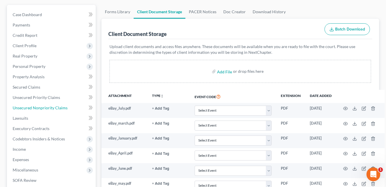
drag, startPoint x: 51, startPoint y: 104, endPoint x: 248, endPoint y: 97, distance: 196.7
click at [51, 104] on link "Unsecured Nonpriority Claims" at bounding box center [52, 108] width 88 height 10
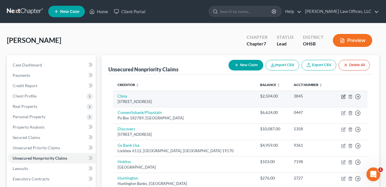
click at [343, 98] on icon "button" at bounding box center [343, 96] width 5 height 5
select select "43"
select select "2"
select select "0"
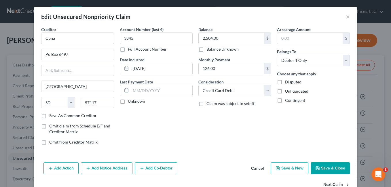
click at [333, 184] on button "Next Claim" at bounding box center [336, 185] width 26 height 12
select select "36"
select select "2"
select select "0"
click at [333, 184] on button "Next Claim" at bounding box center [336, 185] width 26 height 12
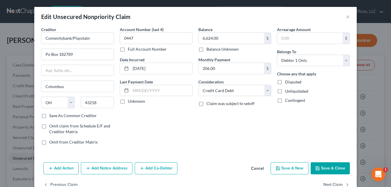
select select "46"
select select "2"
select select "0"
click at [333, 184] on button "Next Claim" at bounding box center [336, 185] width 26 height 12
select select "39"
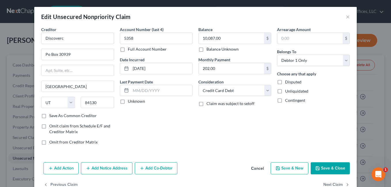
select select "2"
select select "0"
click at [333, 184] on button "Next Claim" at bounding box center [336, 185] width 26 height 12
select select "36"
select select "2"
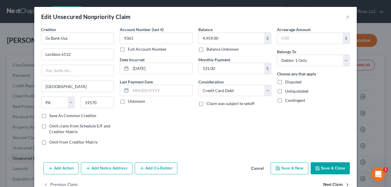
select select "0"
click at [333, 184] on button "Next Claim" at bounding box center [336, 185] width 26 height 12
select select "36"
select select "2"
select select "0"
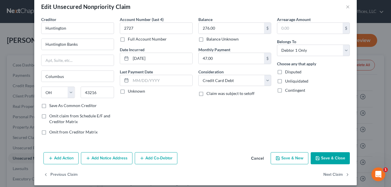
scroll to position [15, 0]
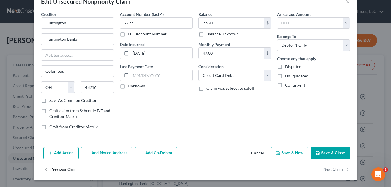
click at [63, 168] on button "Previous Claim" at bounding box center [60, 170] width 34 height 12
select select "36"
select select "2"
select select "0"
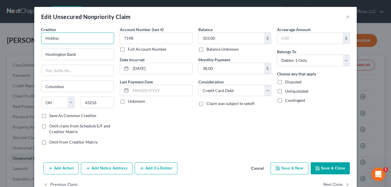
drag, startPoint x: 73, startPoint y: 38, endPoint x: 8, endPoint y: 39, distance: 65.6
click at [8, 39] on div "Edit Unsecured Nonpriority Claim × Creditor * Hnbhsc Huntington Bank [GEOGRAPHI…" at bounding box center [195, 93] width 391 height 187
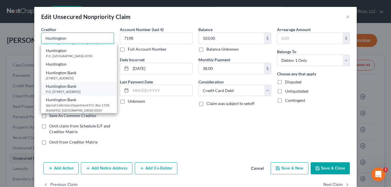
scroll to position [29, 0]
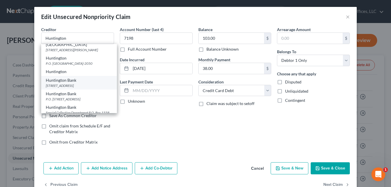
click at [79, 77] on div "Huntington Bank" at bounding box center [79, 80] width 66 height 6
type input "Huntington Bank"
type input "[STREET_ADDRESS]"
type input "43287-0000"
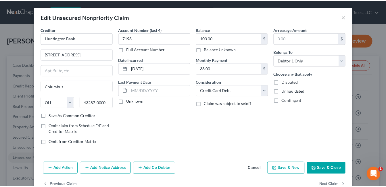
scroll to position [0, 0]
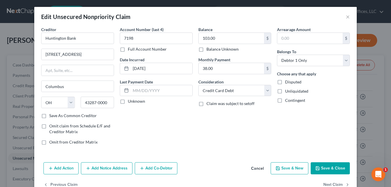
click at [324, 167] on button "Save & Close" at bounding box center [329, 168] width 39 height 12
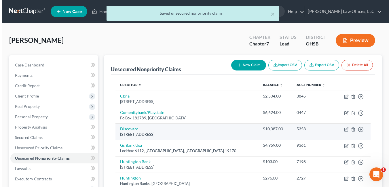
scroll to position [58, 0]
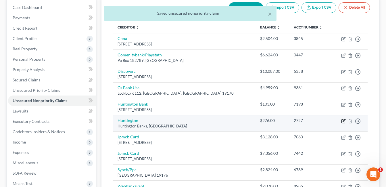
click at [342, 121] on icon "button" at bounding box center [343, 121] width 5 height 5
select select "36"
select select "2"
select select "0"
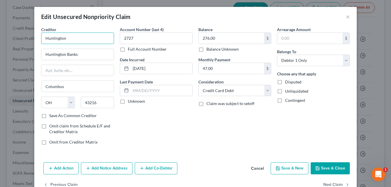
drag, startPoint x: 89, startPoint y: 39, endPoint x: 26, endPoint y: 45, distance: 63.3
click at [26, 45] on div "Edit Unsecured Nonpriority Claim × Creditor * Huntington Huntington Banks [GEOG…" at bounding box center [195, 93] width 391 height 187
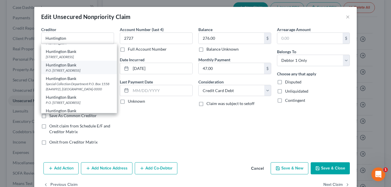
click at [91, 66] on div "Huntington Bank" at bounding box center [79, 65] width 66 height 6
type input "Huntington Bank"
type input "P.O. Box 2059"
type input "43216-0000"
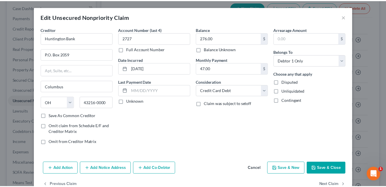
scroll to position [0, 0]
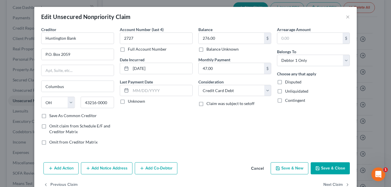
click at [330, 168] on button "Save & Close" at bounding box center [329, 168] width 39 height 12
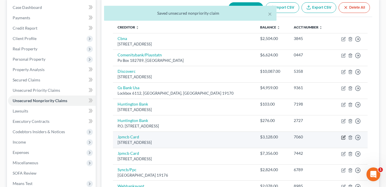
click at [343, 138] on icon "button" at bounding box center [343, 137] width 5 height 5
select select "7"
select select "2"
select select "0"
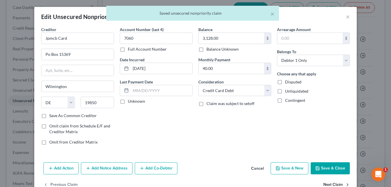
click at [332, 183] on button "Next Claim" at bounding box center [336, 185] width 26 height 12
select select "7"
select select "0"
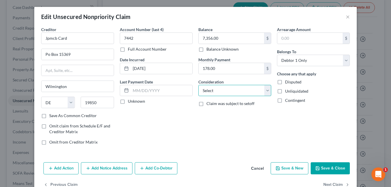
drag, startPoint x: 266, startPoint y: 91, endPoint x: 261, endPoint y: 84, distance: 8.3
click at [266, 91] on select "Select Cable / Satellite Services Collection Agency Credit Card Debt Debt Couns…" at bounding box center [234, 91] width 73 height 12
select select "2"
click at [198, 85] on select "Select Cable / Satellite Services Collection Agency Credit Card Debt Debt Couns…" at bounding box center [234, 91] width 73 height 12
click at [331, 184] on button "Next Claim" at bounding box center [336, 185] width 26 height 12
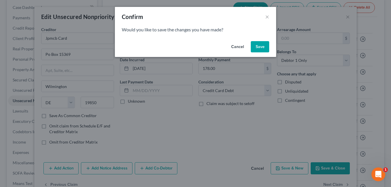
click at [263, 46] on button "Save" at bounding box center [260, 47] width 18 height 12
select select "39"
select select "2"
select select "0"
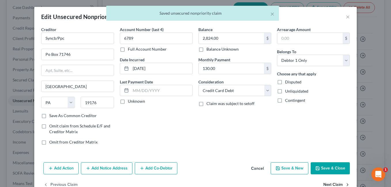
click at [330, 186] on button "Next Claim" at bounding box center [336, 185] width 26 height 12
select select "14"
select select "2"
select select "0"
click at [329, 183] on button "Next Claim" at bounding box center [336, 185] width 26 height 12
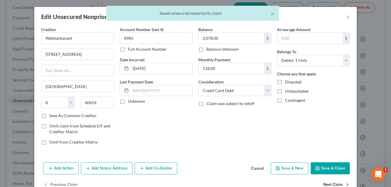
select select "24"
select select "2"
select select "0"
click at [329, 183] on div "Previous Claim" at bounding box center [195, 187] width 322 height 17
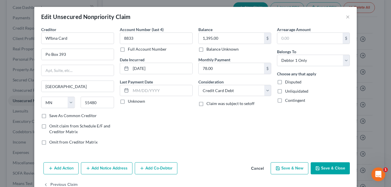
click at [328, 165] on button "Save & Close" at bounding box center [329, 168] width 39 height 12
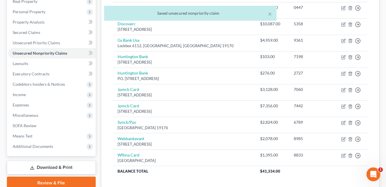
scroll to position [115, 0]
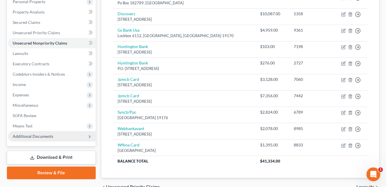
click at [22, 139] on span "Additional Documents" at bounding box center [52, 136] width 88 height 10
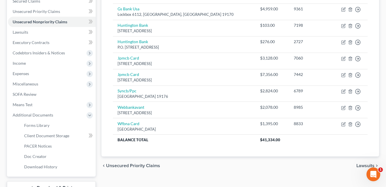
scroll to position [173, 0]
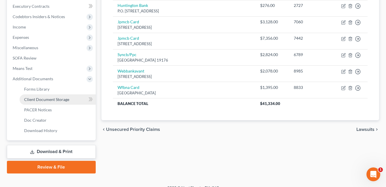
click at [74, 100] on link "Client Document Storage" at bounding box center [58, 99] width 76 height 10
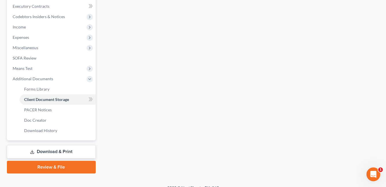
scroll to position [143, 0]
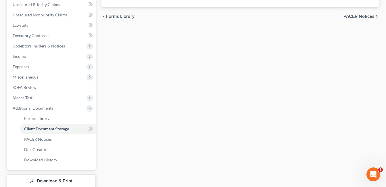
select select "7"
select select "52"
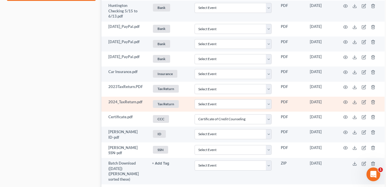
scroll to position [374, 0]
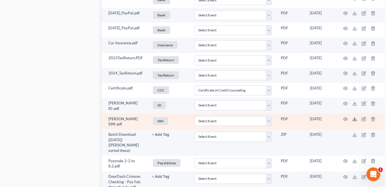
click at [356, 121] on icon at bounding box center [355, 119] width 5 height 5
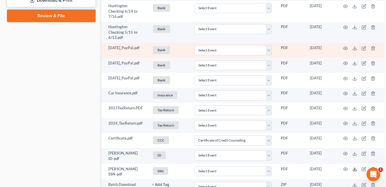
scroll to position [201, 0]
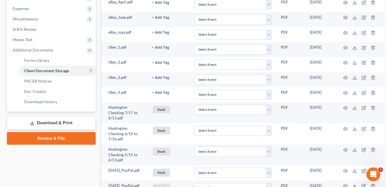
click at [58, 137] on link "Review & File" at bounding box center [51, 138] width 89 height 13
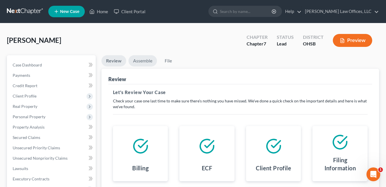
click at [145, 59] on link "Assemble" at bounding box center [143, 60] width 28 height 11
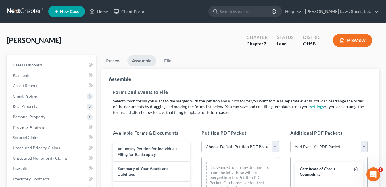
drag, startPoint x: 273, startPoint y: 147, endPoint x: 271, endPoint y: 146, distance: 3.0
click at [273, 147] on select "Choose Default Petition PDF Packet Emergency Filing (Voluntary Petition and Cre…" at bounding box center [240, 147] width 77 height 12
select select "4"
click at [202, 141] on select "Choose Default Petition PDF Packet Emergency Filing (Voluntary Petition and Cre…" at bounding box center [240, 147] width 77 height 12
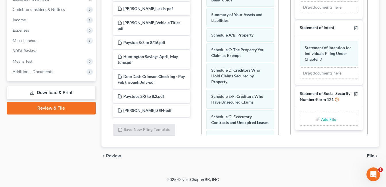
scroll to position [195, 0]
click at [327, 120] on input "file" at bounding box center [328, 119] width 14 height 10
type input "C:\fakepath\[PERSON_NAME].SSN.pdf"
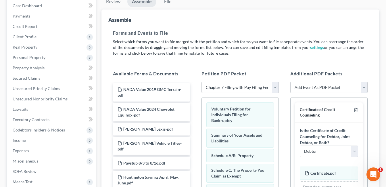
scroll to position [7, 0]
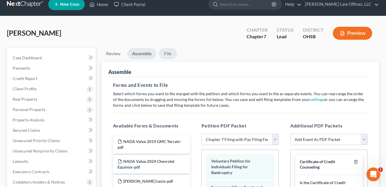
click at [167, 56] on link "File" at bounding box center [168, 53] width 18 height 11
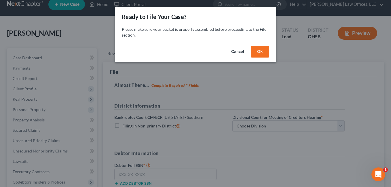
click at [259, 53] on button "OK" at bounding box center [260, 52] width 18 height 12
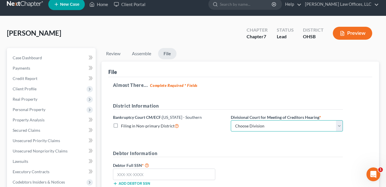
drag, startPoint x: 340, startPoint y: 128, endPoint x: 309, endPoint y: 132, distance: 31.4
click at [340, 128] on select "Choose Division Cincinnati Columbus [GEOGRAPHIC_DATA]" at bounding box center [287, 126] width 112 height 12
select select "2"
click at [231, 120] on select "Choose Division Cincinnati Columbus [GEOGRAPHIC_DATA]" at bounding box center [287, 126] width 112 height 12
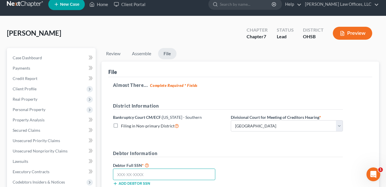
click at [139, 173] on input "text" at bounding box center [164, 175] width 102 height 12
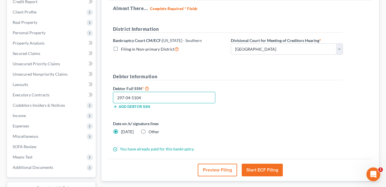
scroll to position [94, 0]
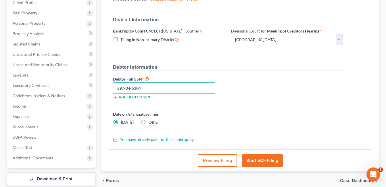
type input "297-04-5104"
click at [264, 159] on button "Start ECF Filing" at bounding box center [262, 160] width 41 height 13
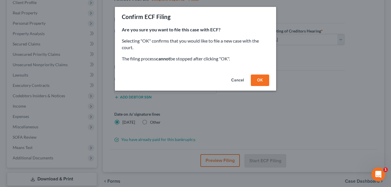
click at [262, 78] on button "OK" at bounding box center [260, 81] width 18 height 12
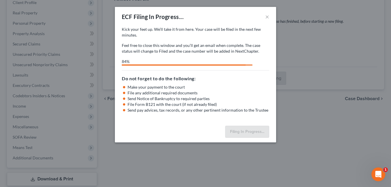
select select "2"
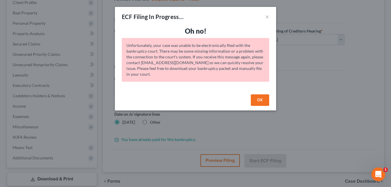
click at [257, 96] on button "OK" at bounding box center [260, 100] width 18 height 12
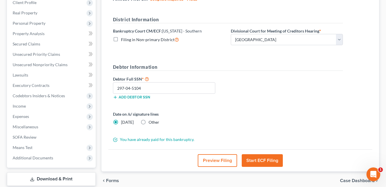
click at [272, 160] on button "Start ECF Filing" at bounding box center [262, 160] width 41 height 13
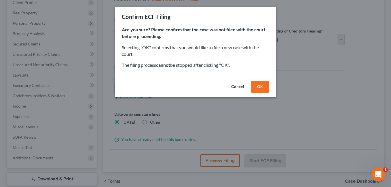
click at [261, 87] on button "OK" at bounding box center [260, 87] width 18 height 12
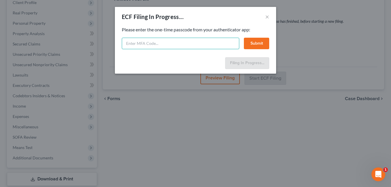
click at [199, 41] on input "text" at bounding box center [180, 44] width 117 height 12
type input "743998"
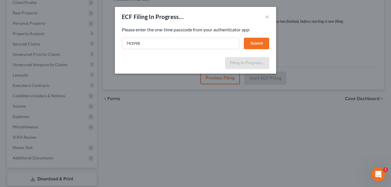
click at [257, 43] on button "Submit" at bounding box center [256, 44] width 25 height 12
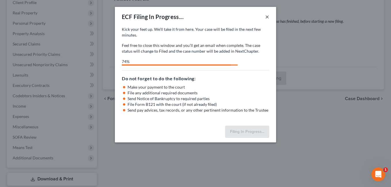
click at [268, 16] on button "×" at bounding box center [267, 16] width 4 height 7
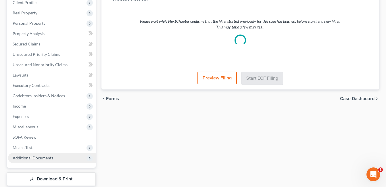
click at [38, 159] on span "Additional Documents" at bounding box center [33, 157] width 41 height 5
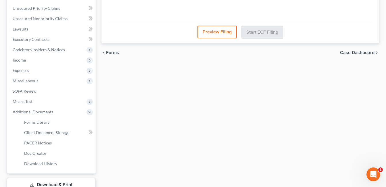
scroll to position [181, 0]
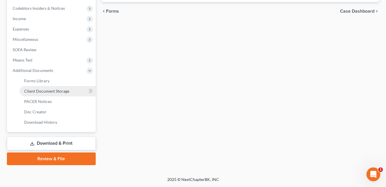
click at [48, 92] on span "Client Document Storage" at bounding box center [46, 91] width 45 height 5
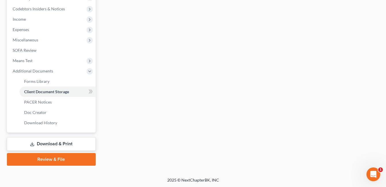
select select "7"
select select "52"
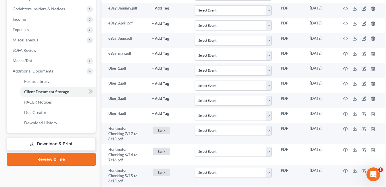
scroll to position [0, 0]
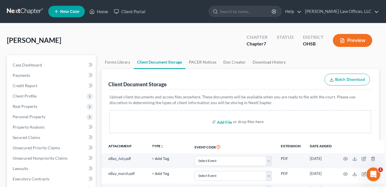
click at [225, 124] on input "file" at bounding box center [224, 122] width 14 height 10
type input "C:\fakepath\[PERSON_NAME].[PERSON_NAME].pdf"
select select "7"
select select "52"
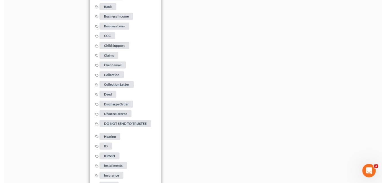
scroll to position [900, 0]
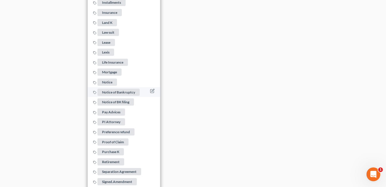
click at [122, 96] on span "Notice of Bankruptcy" at bounding box center [119, 91] width 42 height 7
